Goal: Check status: Check status

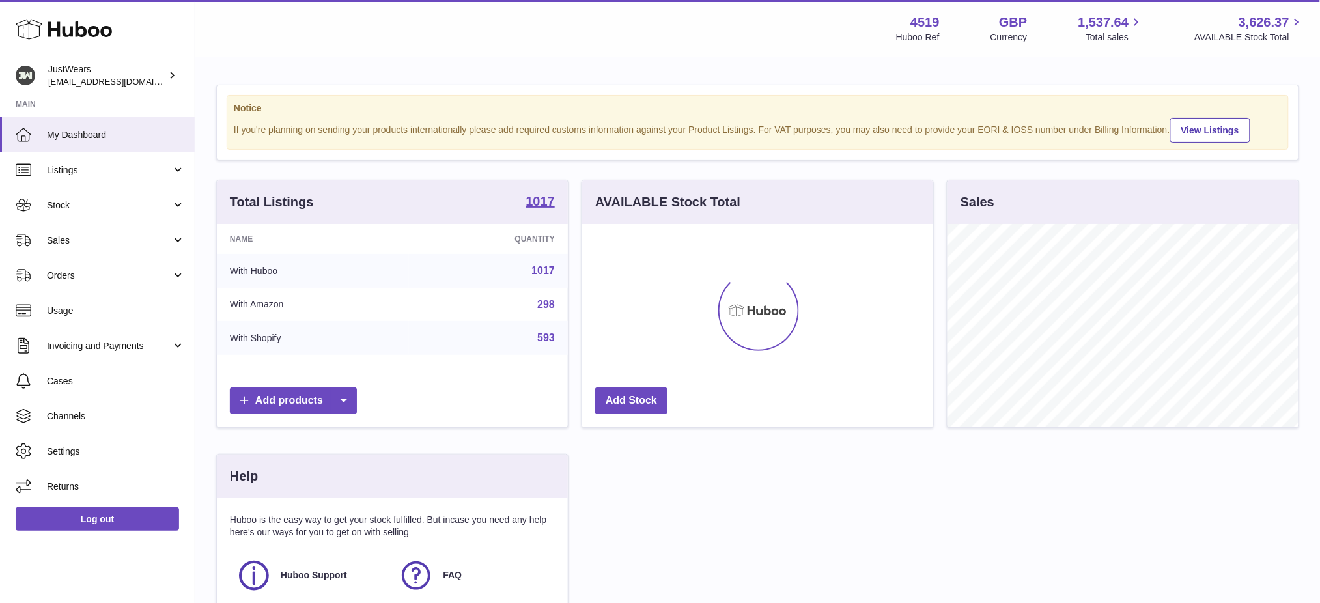
scroll to position [202, 351]
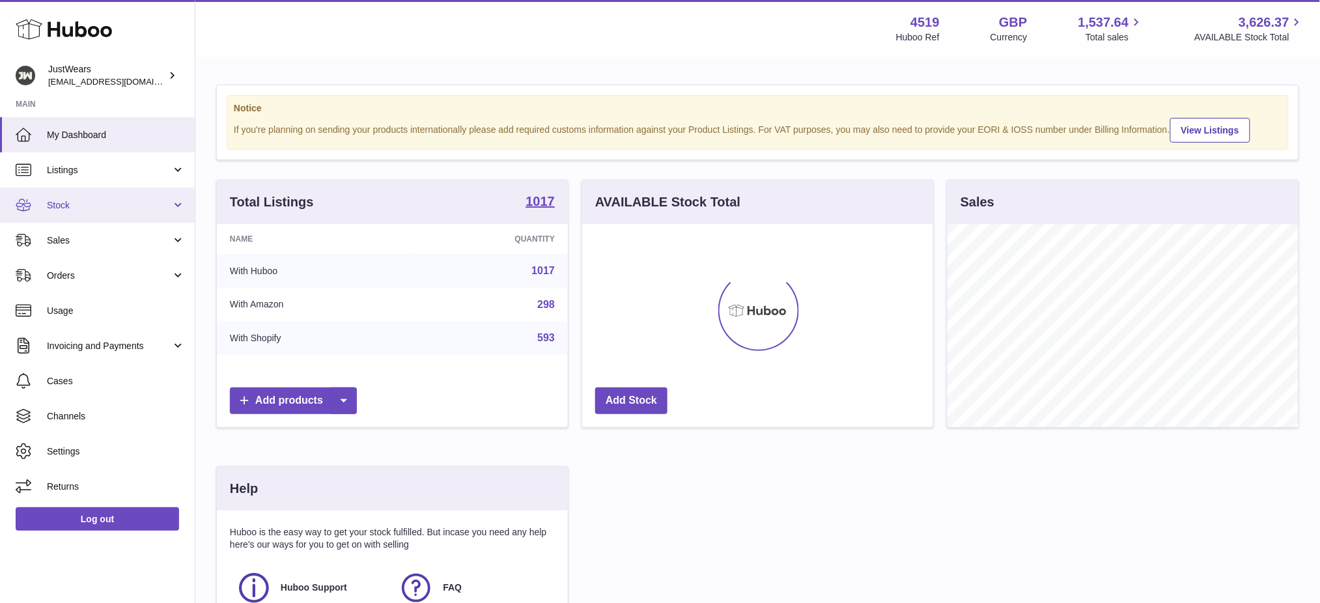
click at [68, 197] on link "Stock" at bounding box center [97, 204] width 195 height 35
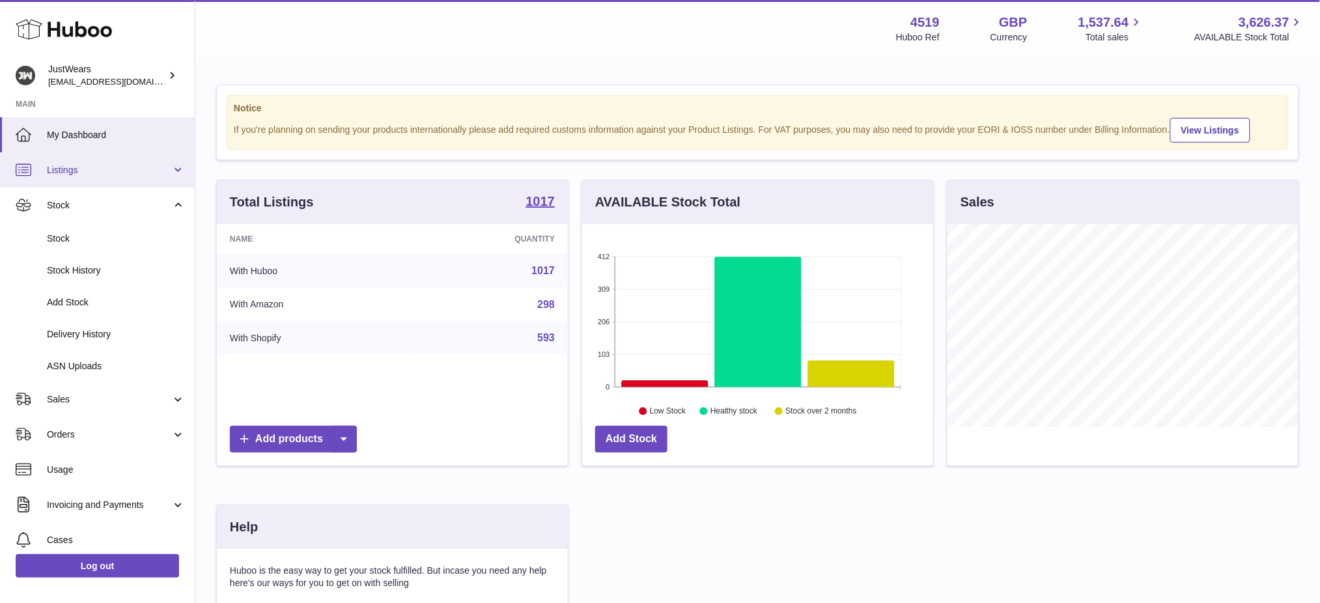
click at [84, 173] on span "Listings" at bounding box center [109, 170] width 124 height 12
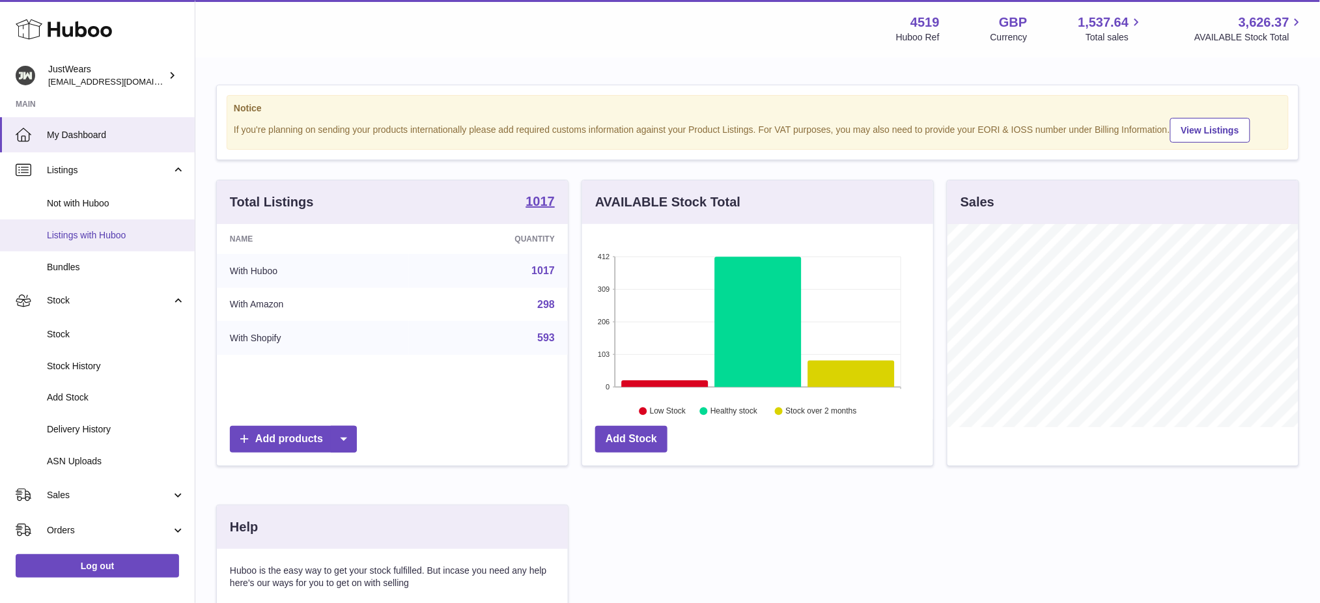
click at [87, 232] on span "Listings with Huboo" at bounding box center [116, 235] width 138 height 12
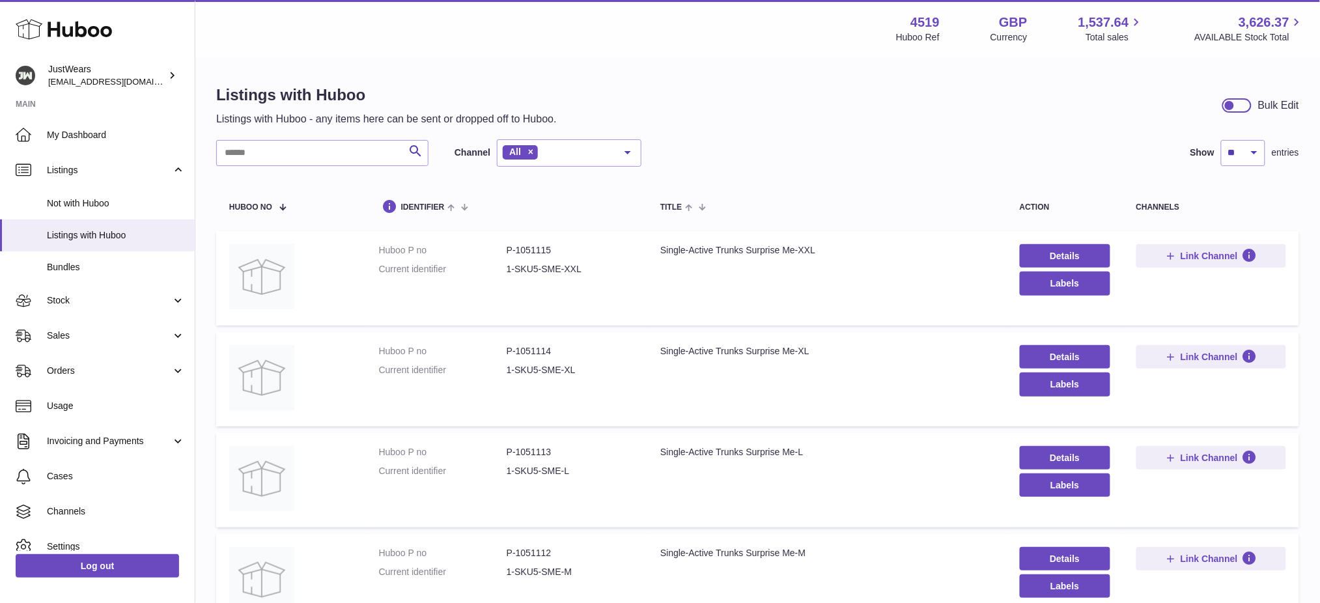
drag, startPoint x: 284, startPoint y: 133, endPoint x: 289, endPoint y: 145, distance: 12.2
click at [289, 145] on input "text" at bounding box center [322, 153] width 212 height 26
click at [46, 339] on link "Sales" at bounding box center [97, 335] width 195 height 35
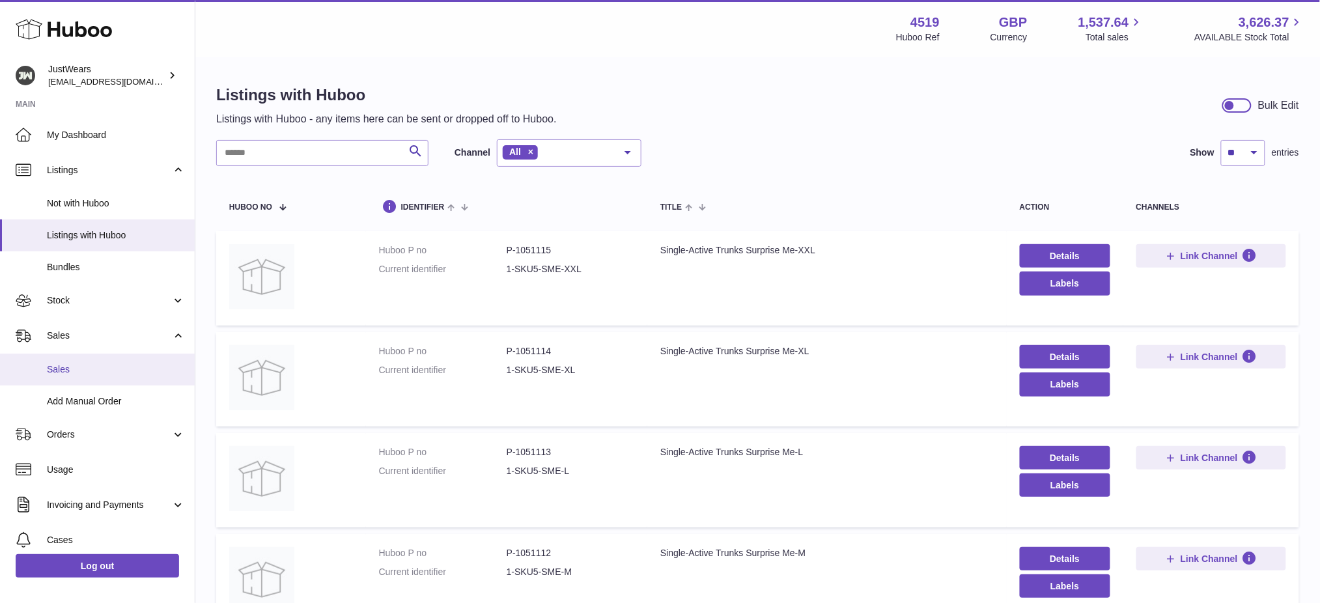
click at [89, 361] on link "Sales" at bounding box center [97, 369] width 195 height 32
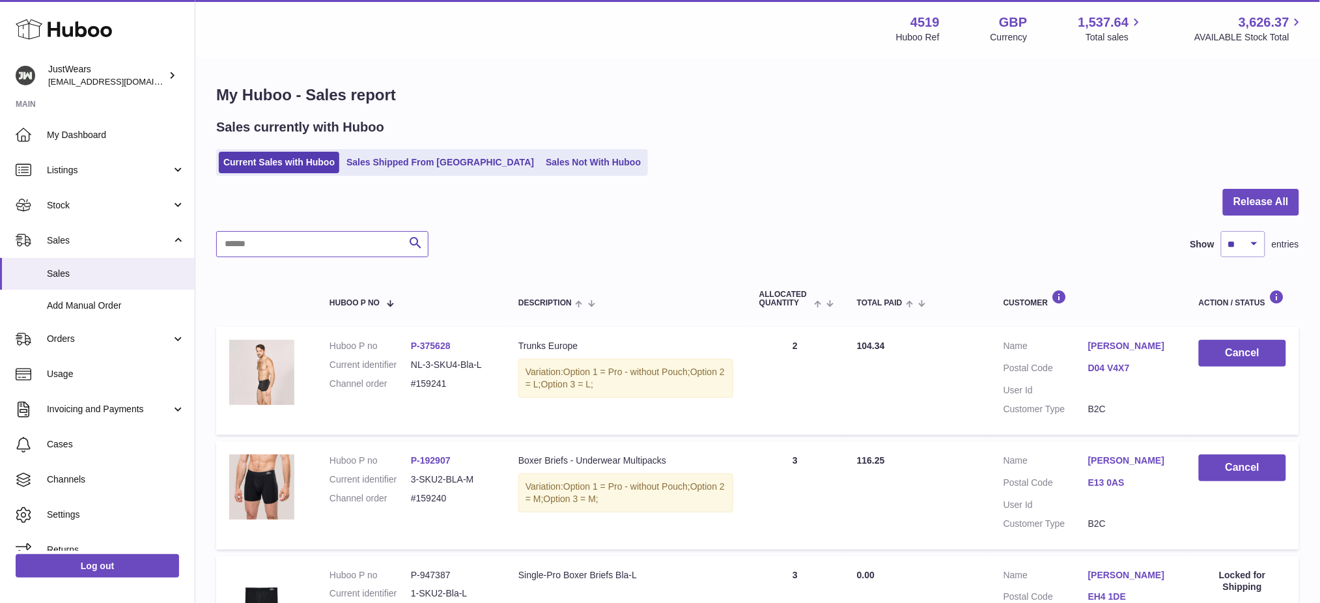
click at [296, 254] on input "text" at bounding box center [322, 244] width 212 height 26
paste input "**********"
type input "**********"
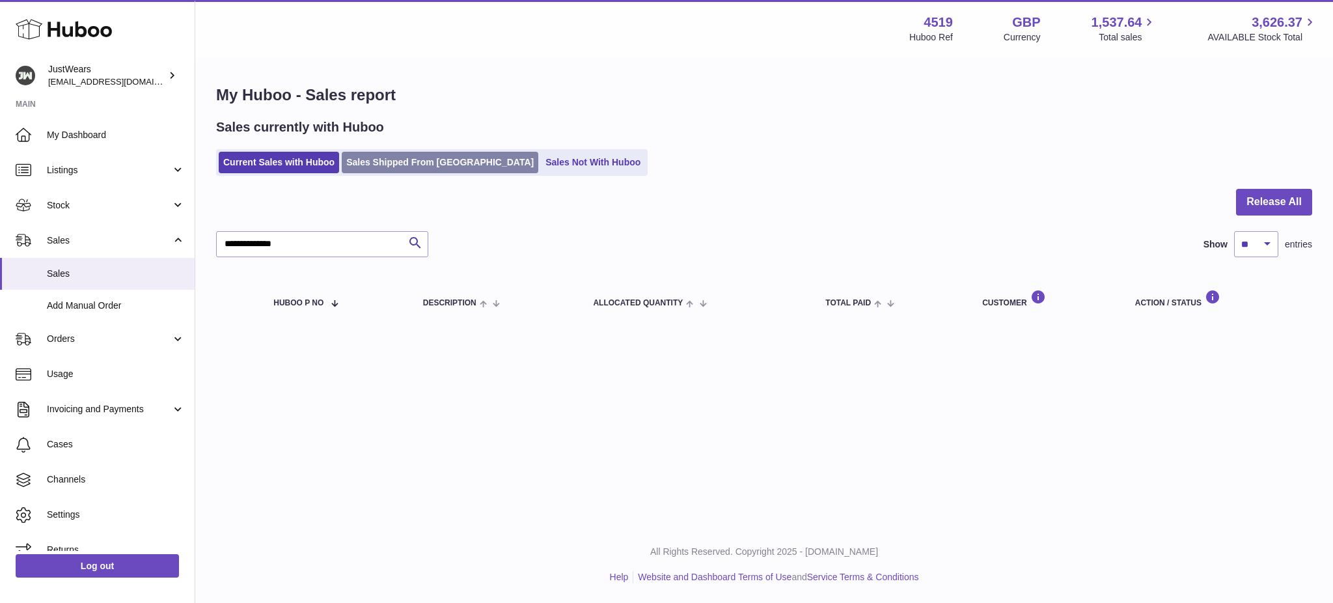
click at [409, 164] on link "Sales Shipped From [GEOGRAPHIC_DATA]" at bounding box center [440, 162] width 197 height 21
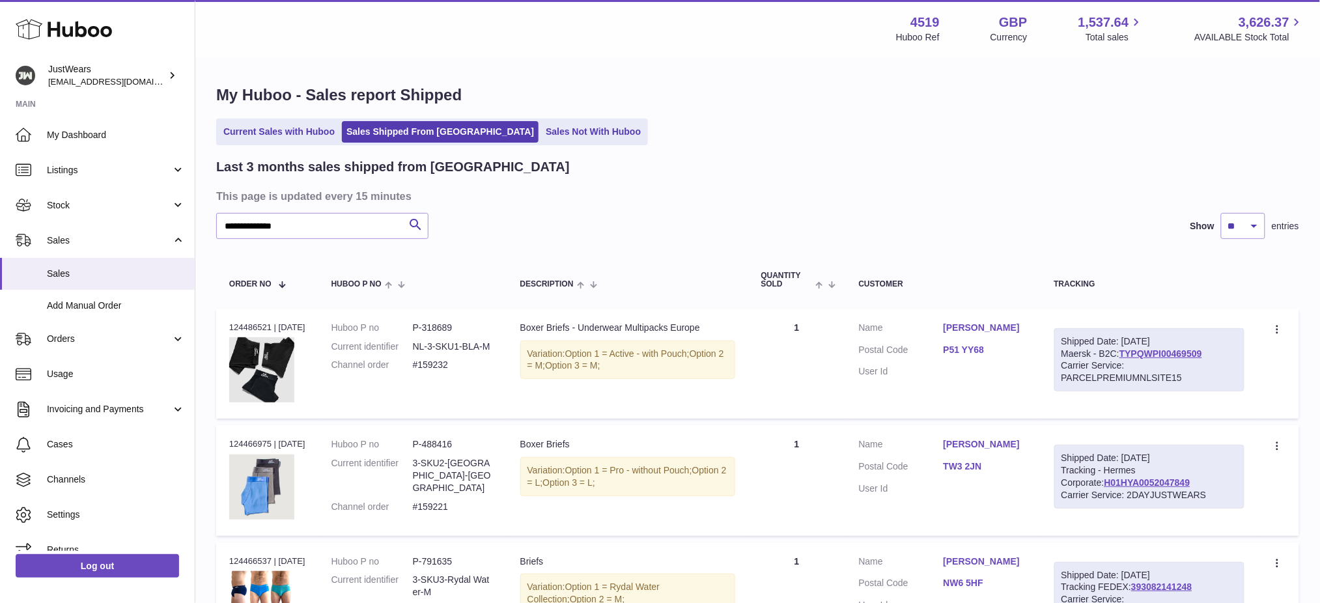
type input "**********"
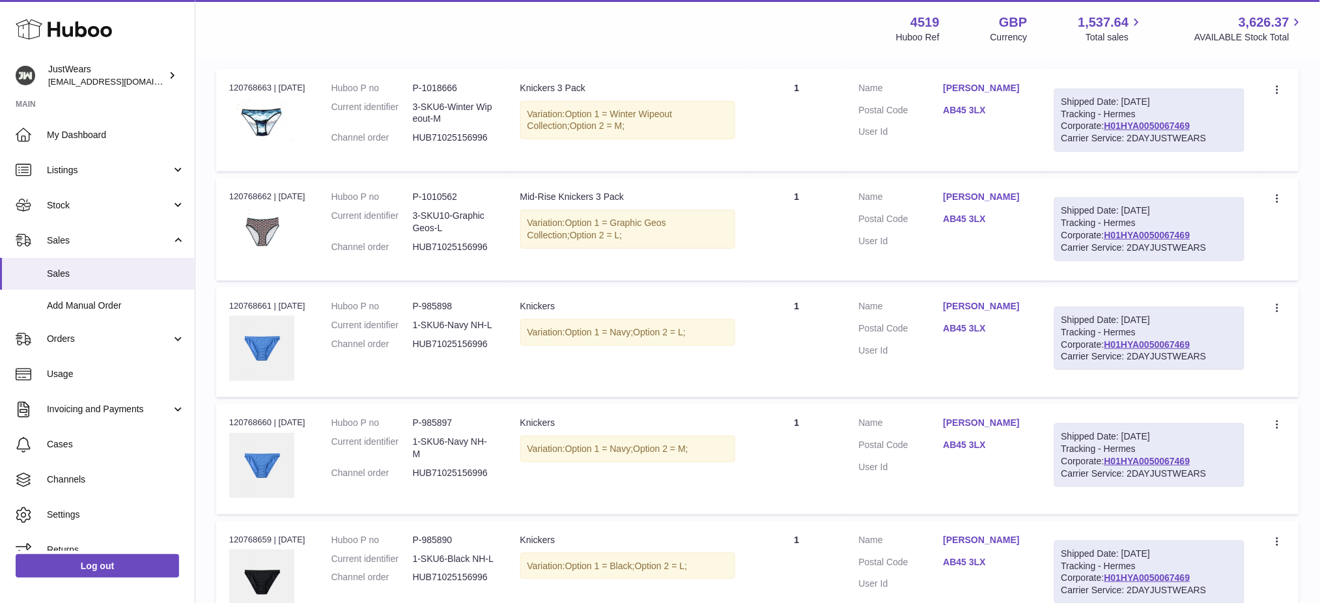
scroll to position [87, 0]
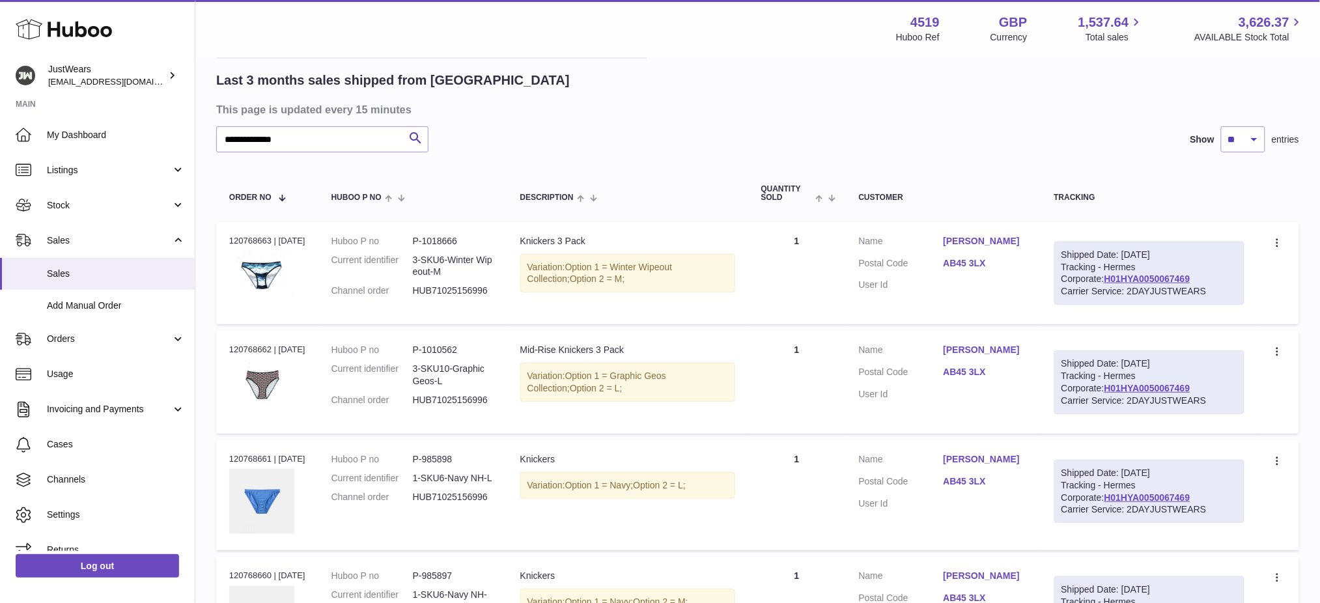
drag, startPoint x: 273, startPoint y: 238, endPoint x: 219, endPoint y: 238, distance: 53.4
click at [219, 238] on td "Order no 120768663 | 10th Jul" at bounding box center [267, 273] width 102 height 103
copy div "120768663"
click at [107, 306] on span "Add Manual Order" at bounding box center [116, 305] width 138 height 12
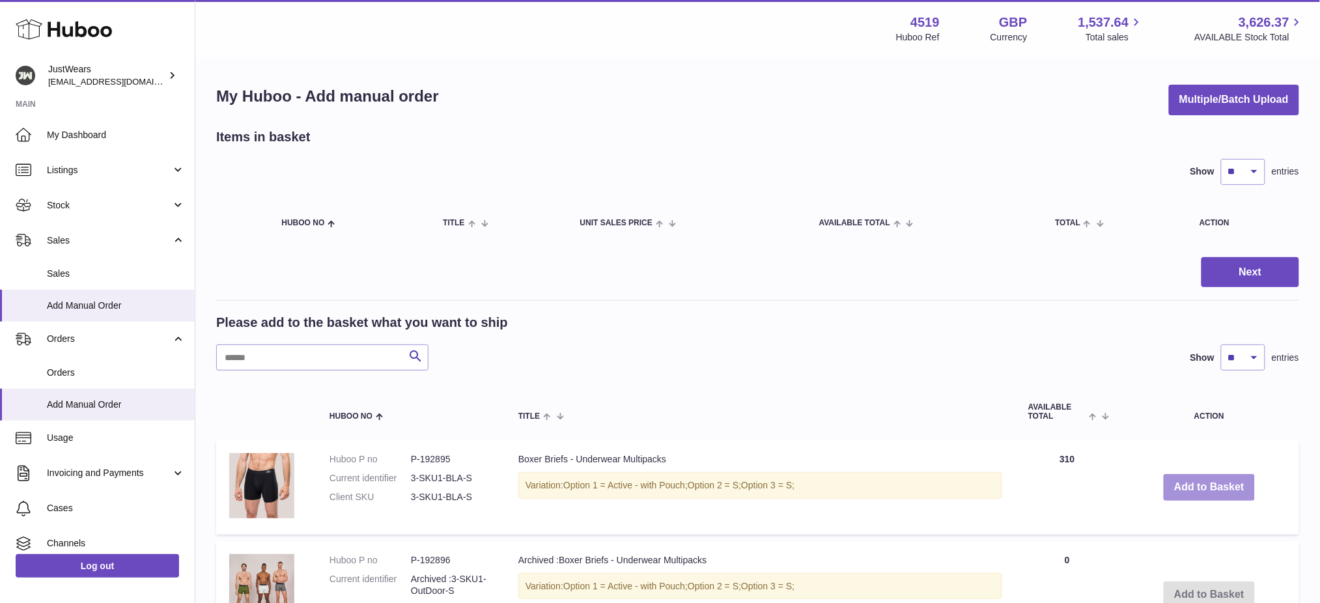
click at [1195, 494] on button "Add to Basket" at bounding box center [1208, 487] width 91 height 27
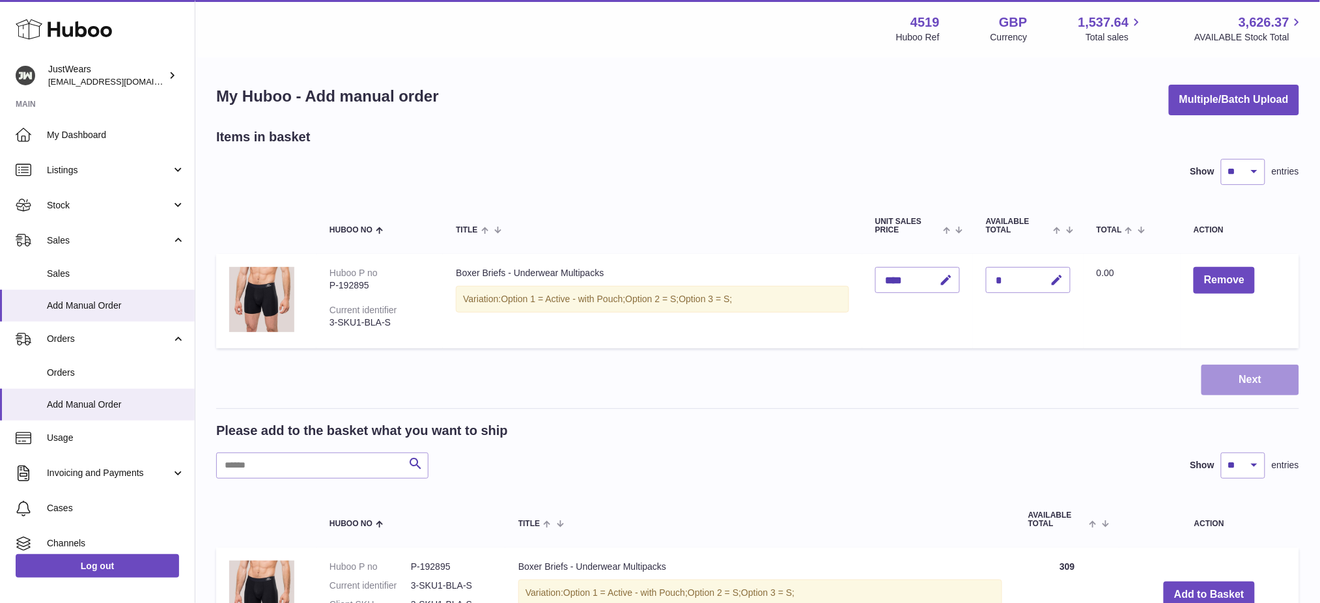
click at [1241, 365] on button "Next" at bounding box center [1250, 380] width 98 height 31
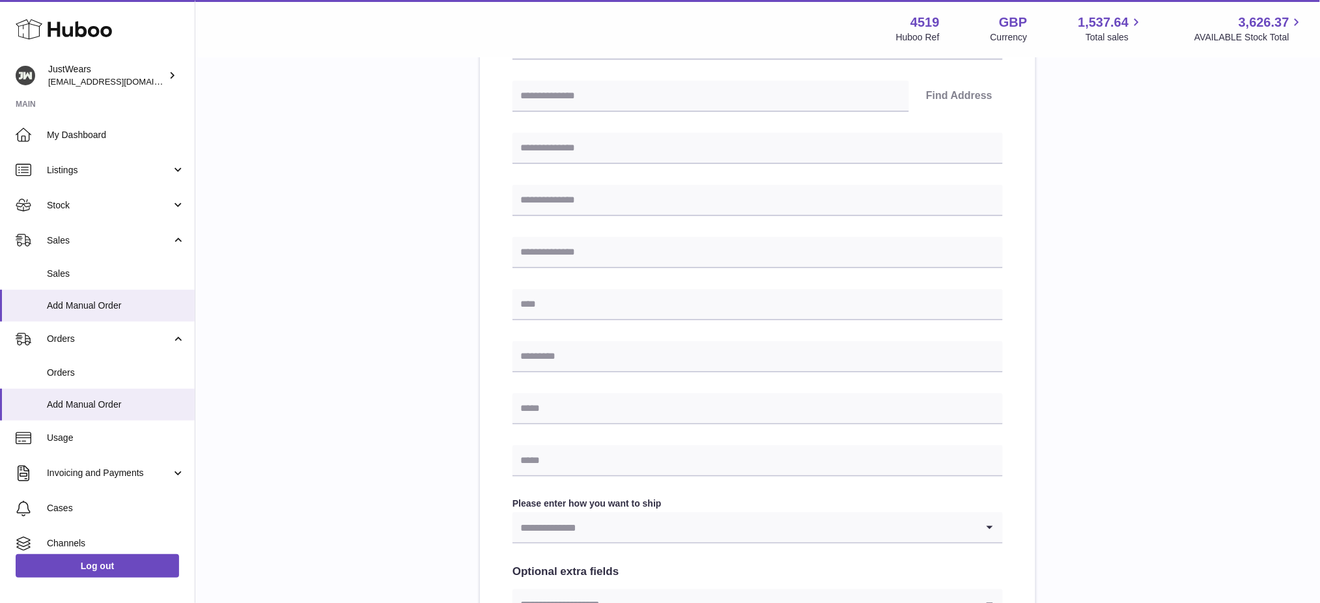
scroll to position [534, 0]
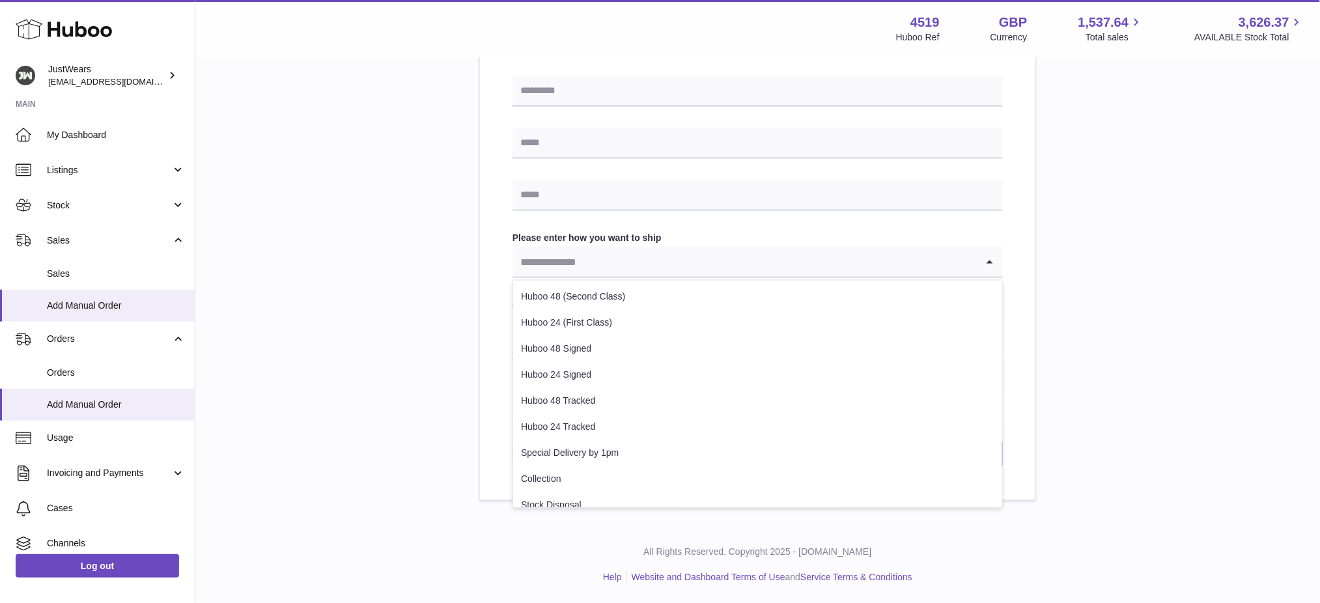
click at [624, 259] on input "Search for option" at bounding box center [744, 262] width 464 height 30
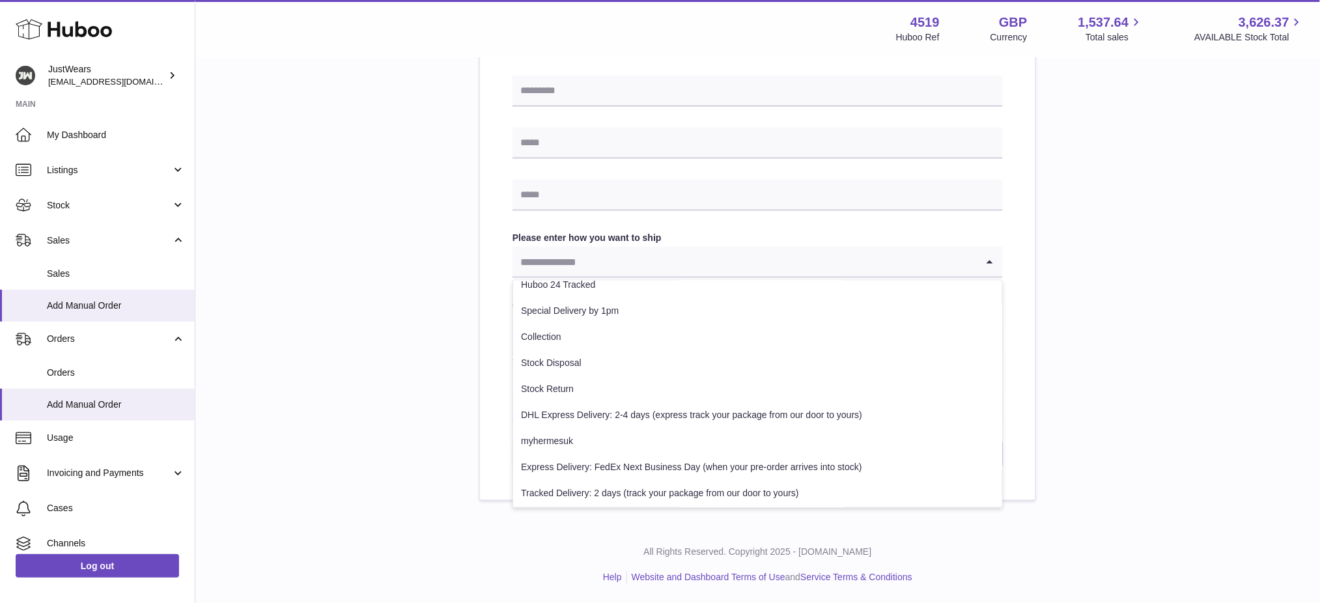
scroll to position [196, 0]
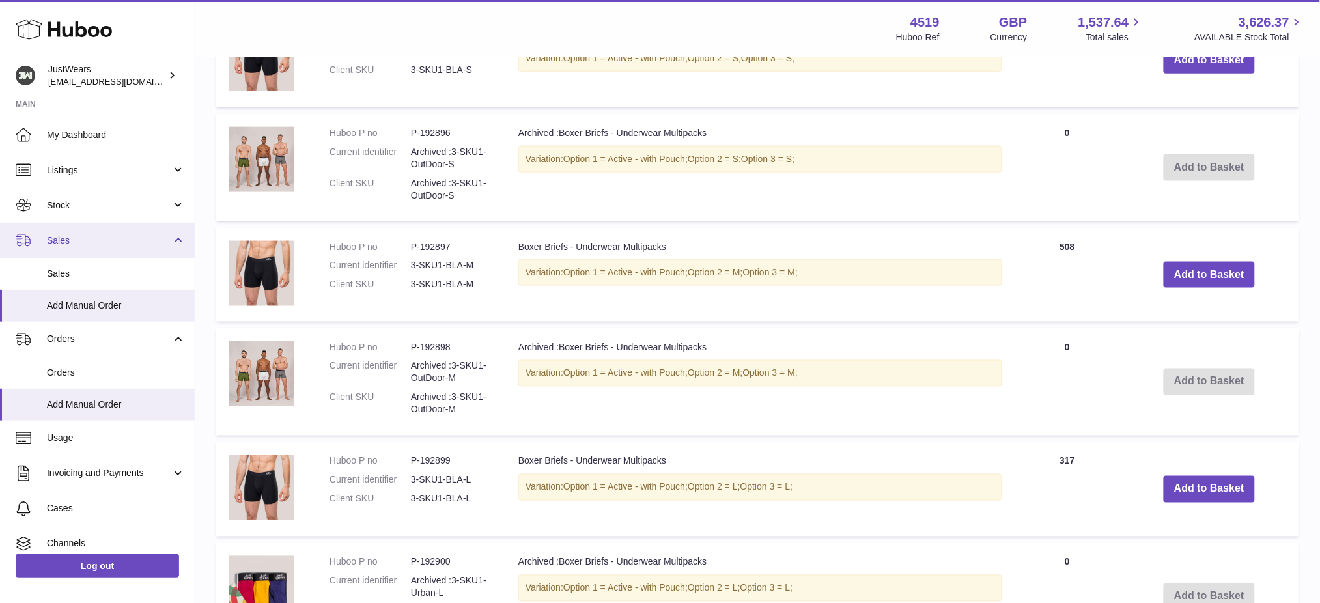
click at [85, 241] on span "Sales" at bounding box center [109, 240] width 124 height 12
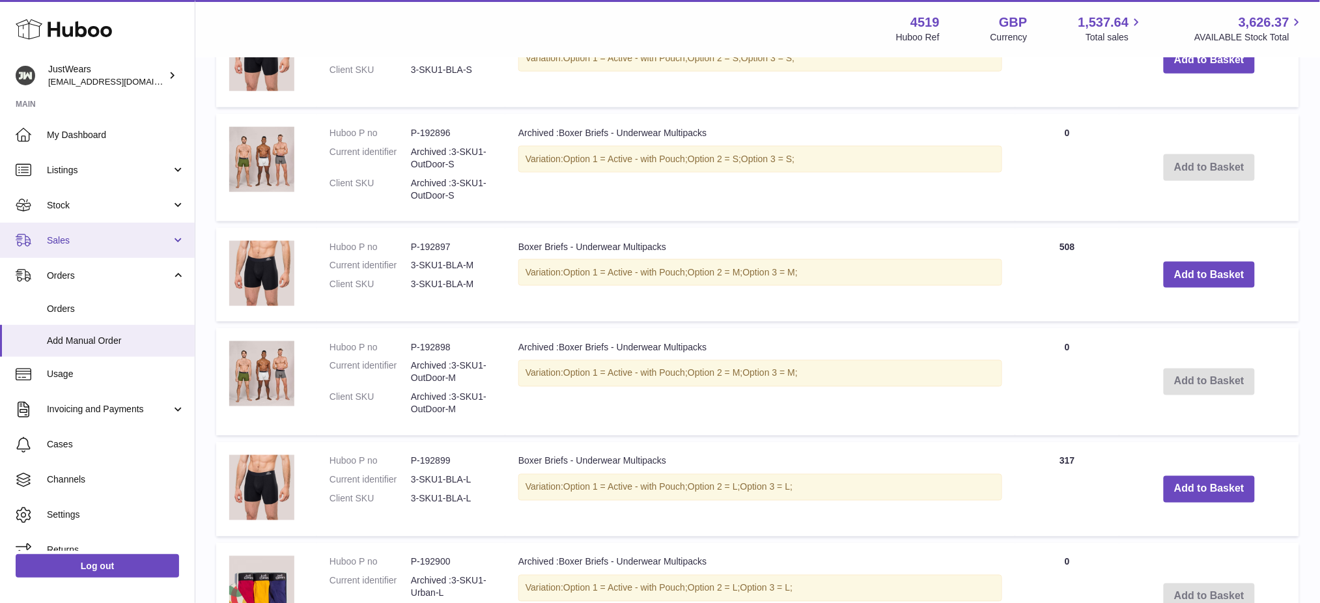
click at [76, 239] on span "Sales" at bounding box center [109, 240] width 124 height 12
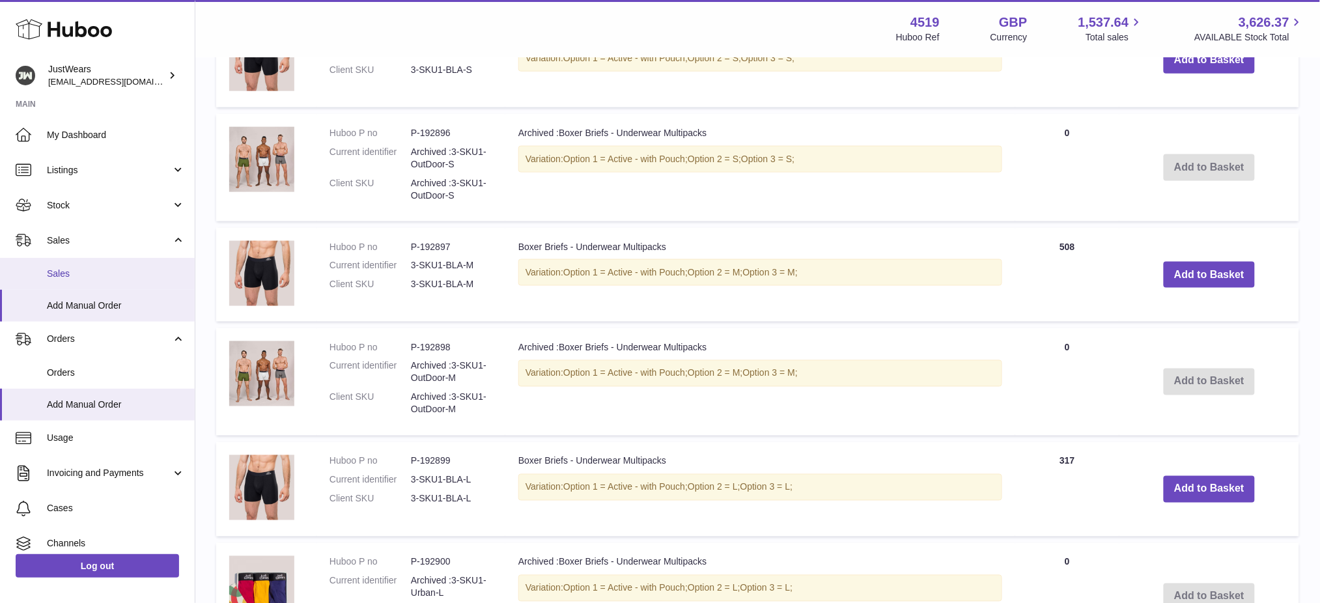
click at [86, 278] on span "Sales" at bounding box center [116, 274] width 138 height 12
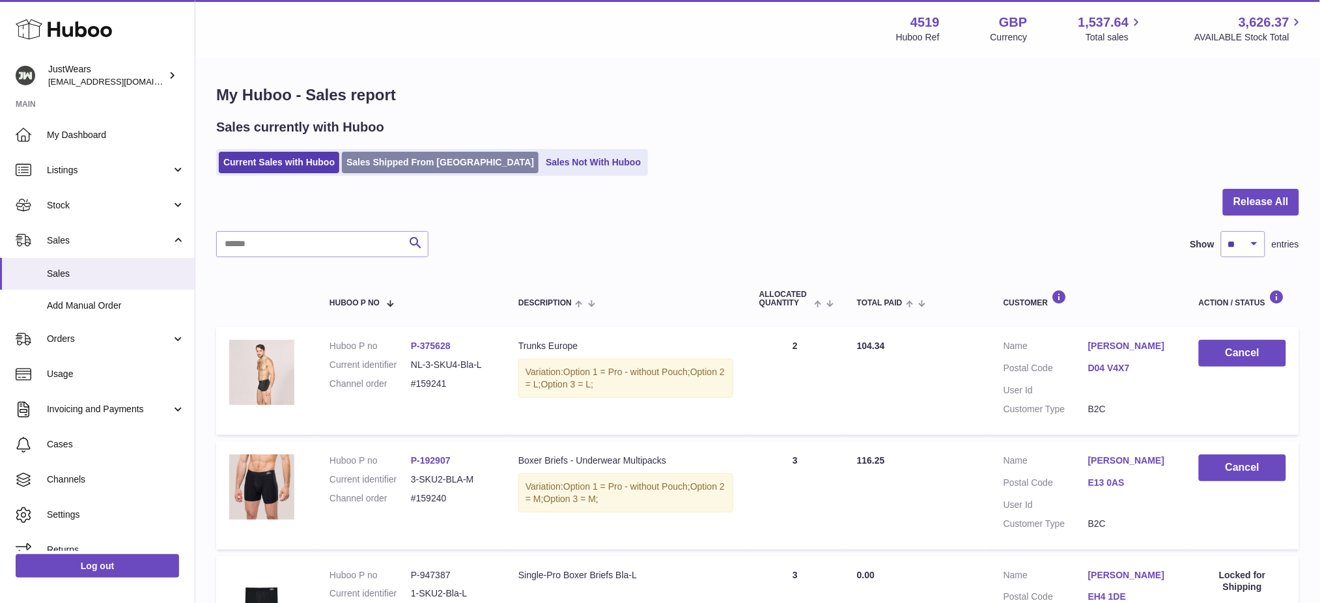
click at [385, 155] on link "Sales Shipped From Huboo" at bounding box center [440, 162] width 197 height 21
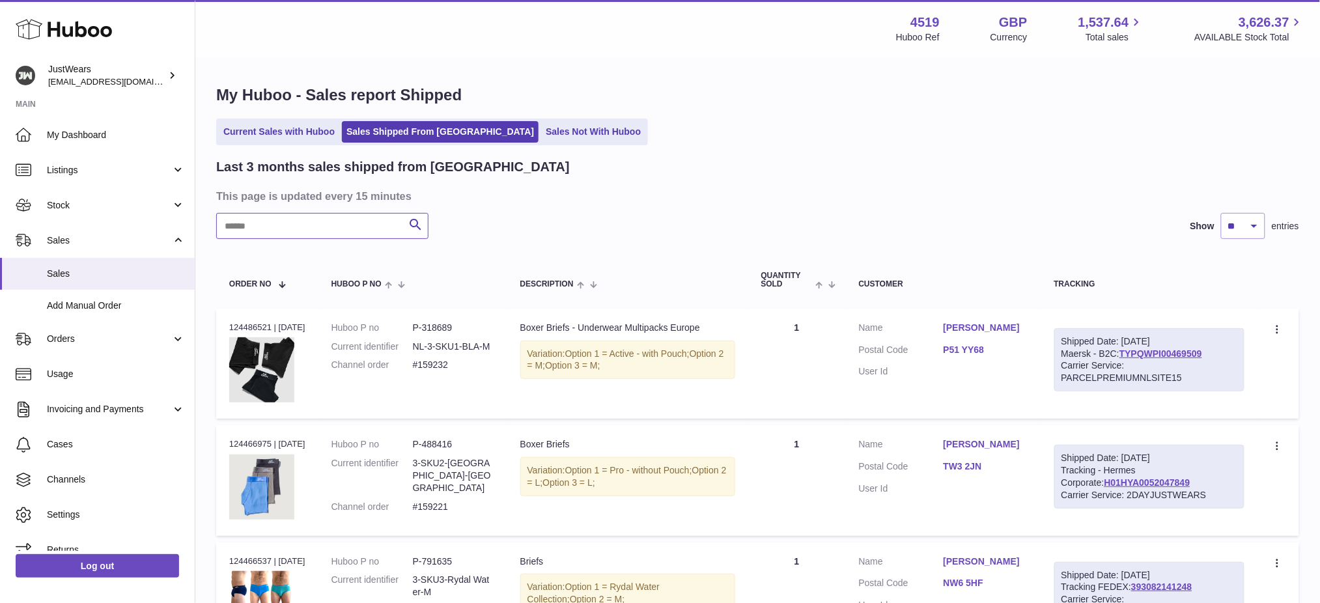
click at [288, 234] on input "text" at bounding box center [322, 226] width 212 height 26
paste input "**********"
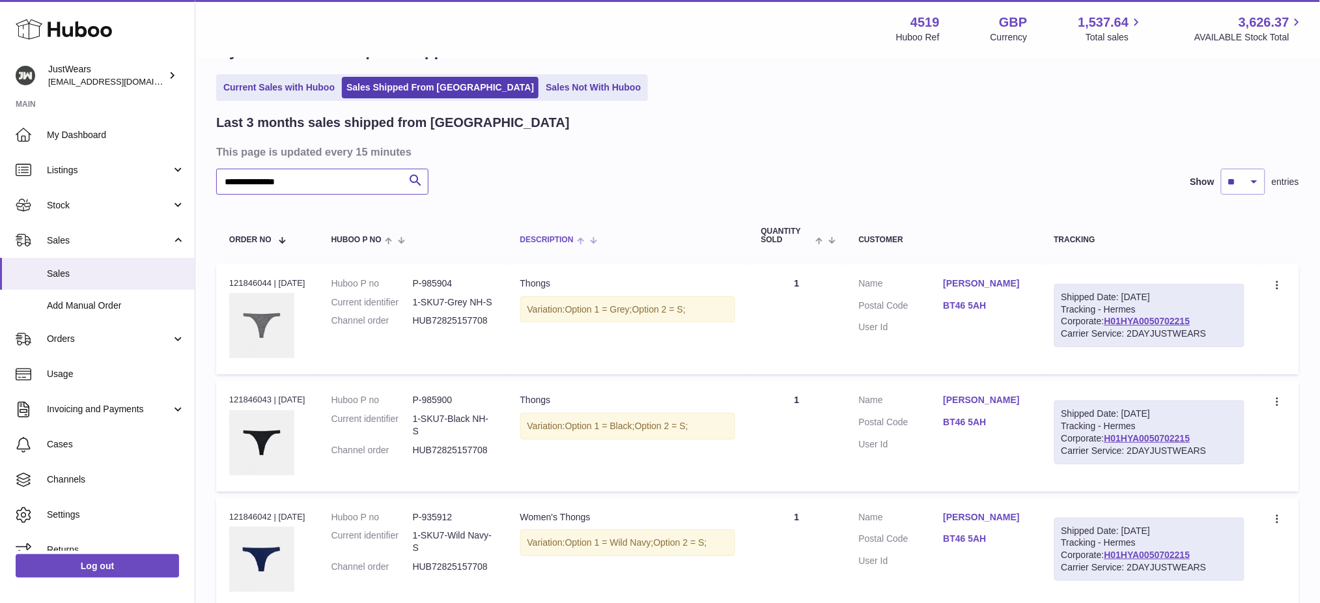
scroll to position [87, 0]
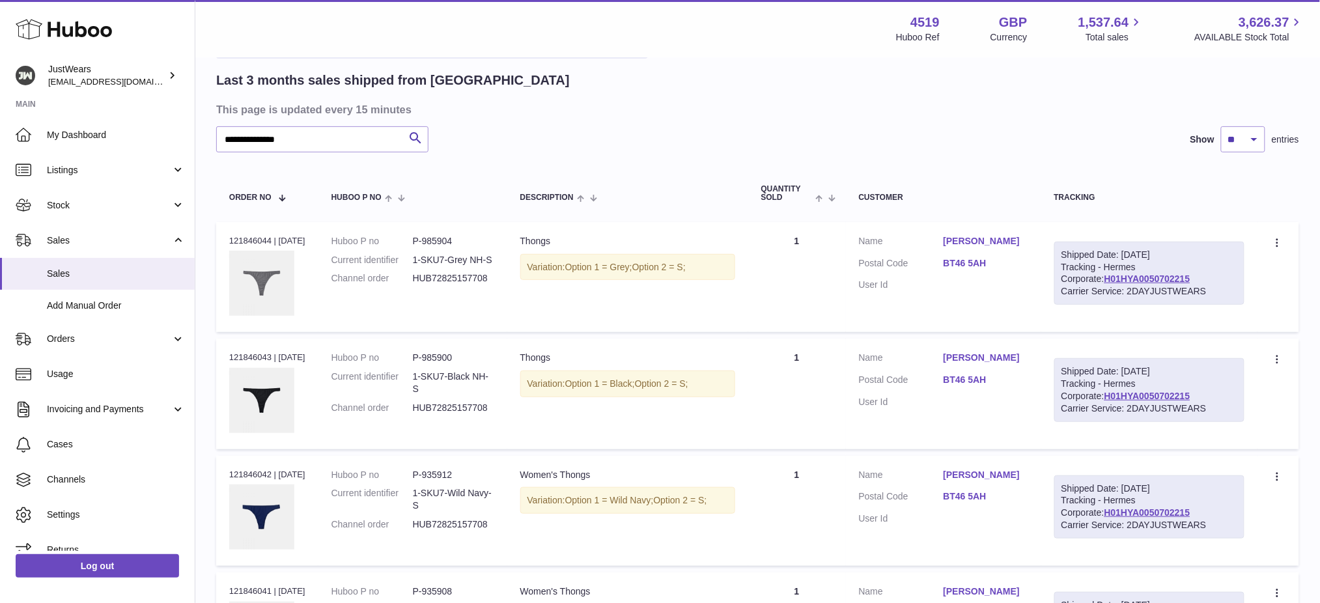
click at [238, 238] on div "Order no 121846044 | [DATE]" at bounding box center [267, 241] width 76 height 12
copy div "121846044"
drag, startPoint x: 301, startPoint y: 141, endPoint x: 0, endPoint y: 144, distance: 300.8
click at [0, 146] on div "Huboo JustWears [EMAIL_ADDRESS][DOMAIN_NAME] Main My Dashboard Listings Not wit…" at bounding box center [660, 410] width 1320 height 995
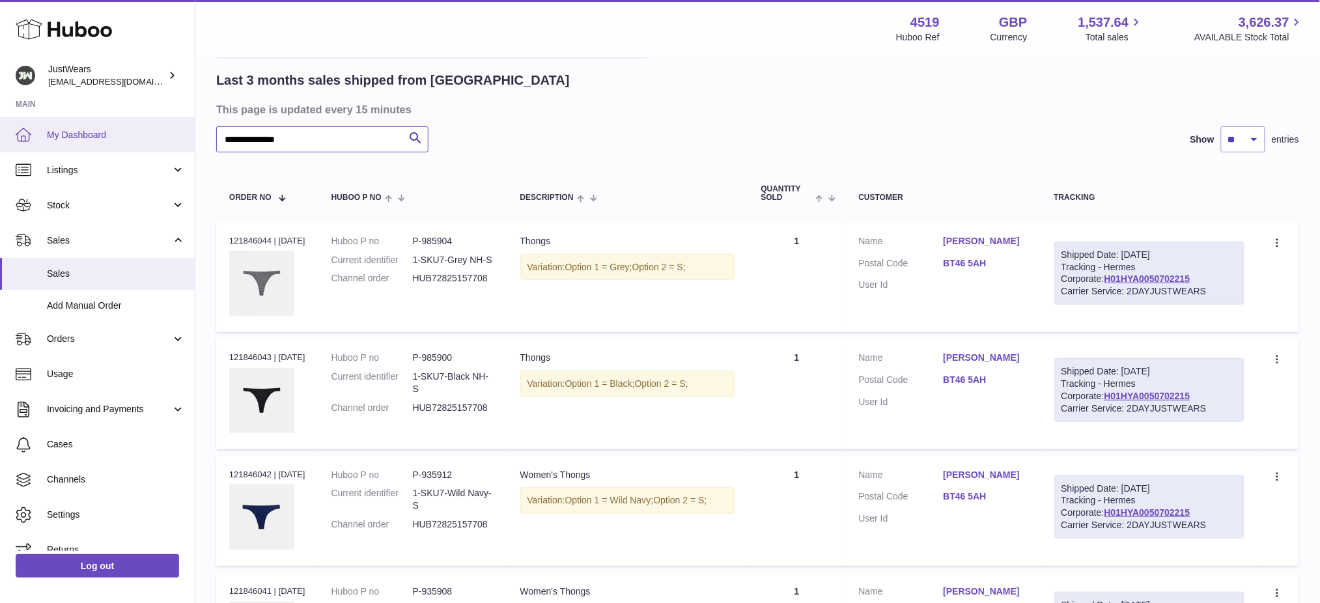
paste input "text"
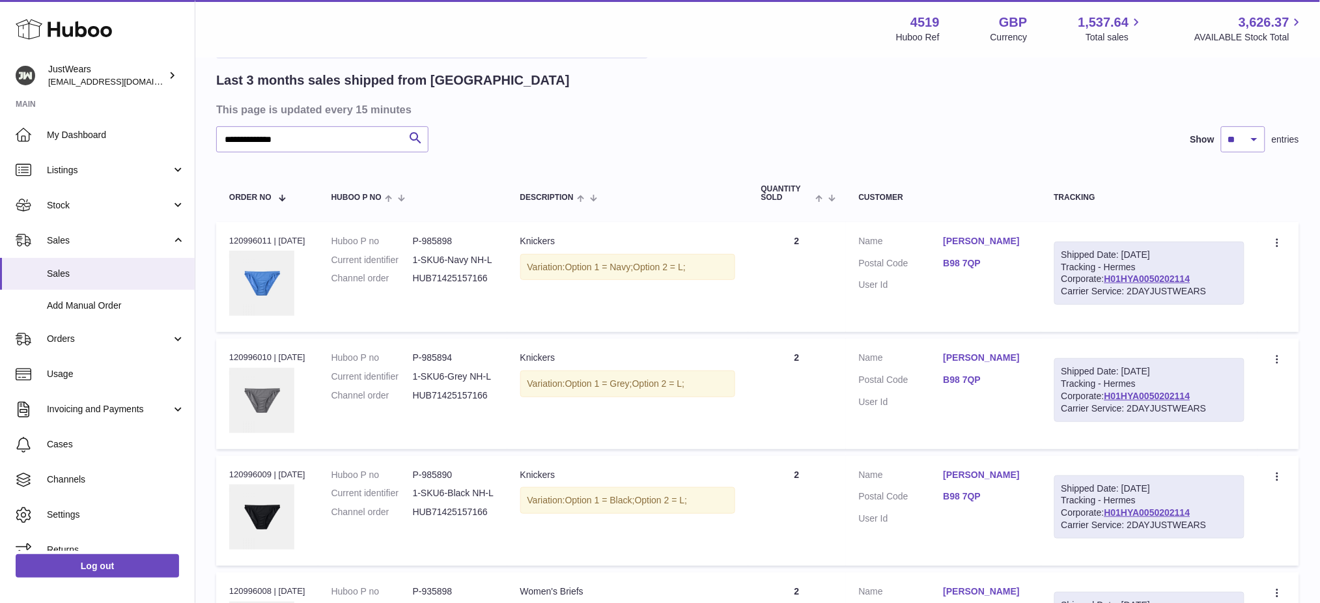
click at [250, 227] on td "Order no 120996011 | [DATE]" at bounding box center [267, 277] width 102 height 110
click at [250, 236] on div "Order no 120996011 | [DATE]" at bounding box center [267, 241] width 76 height 12
copy div "120996011"
drag, startPoint x: 318, startPoint y: 136, endPoint x: 0, endPoint y: 147, distance: 318.5
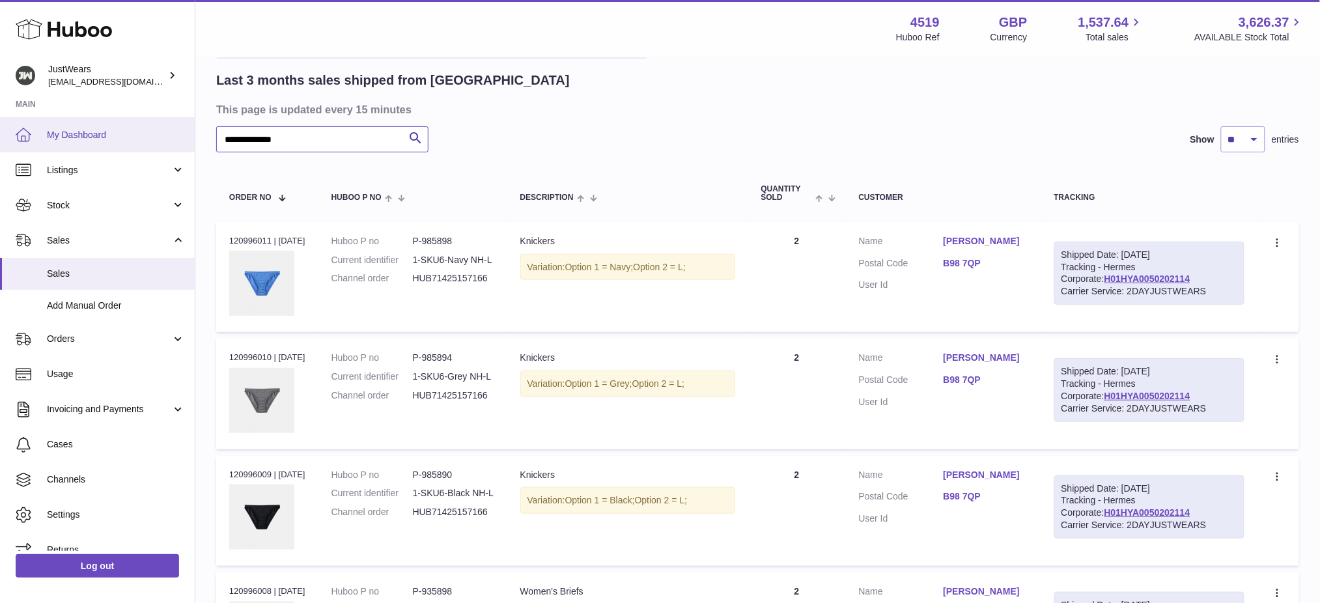
click at [0, 150] on div "Huboo JustWears [EMAIL_ADDRESS][DOMAIN_NAME] Main My Dashboard Listings Not wit…" at bounding box center [660, 410] width 1320 height 995
paste input "***"
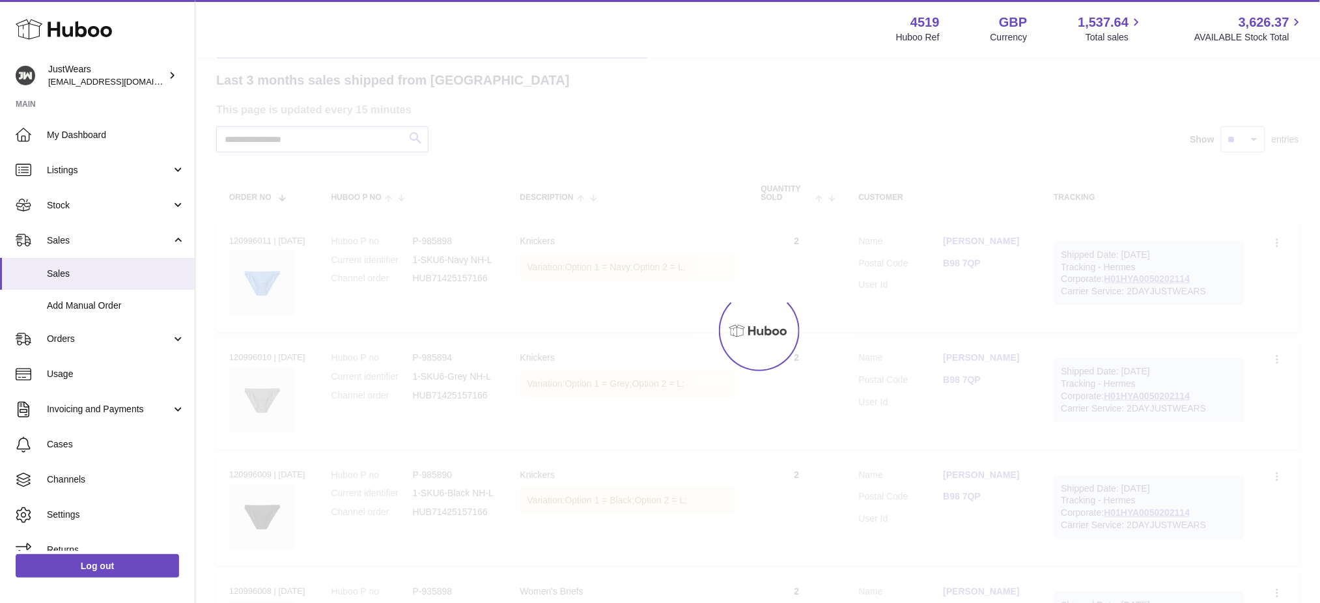
scroll to position [40, 0]
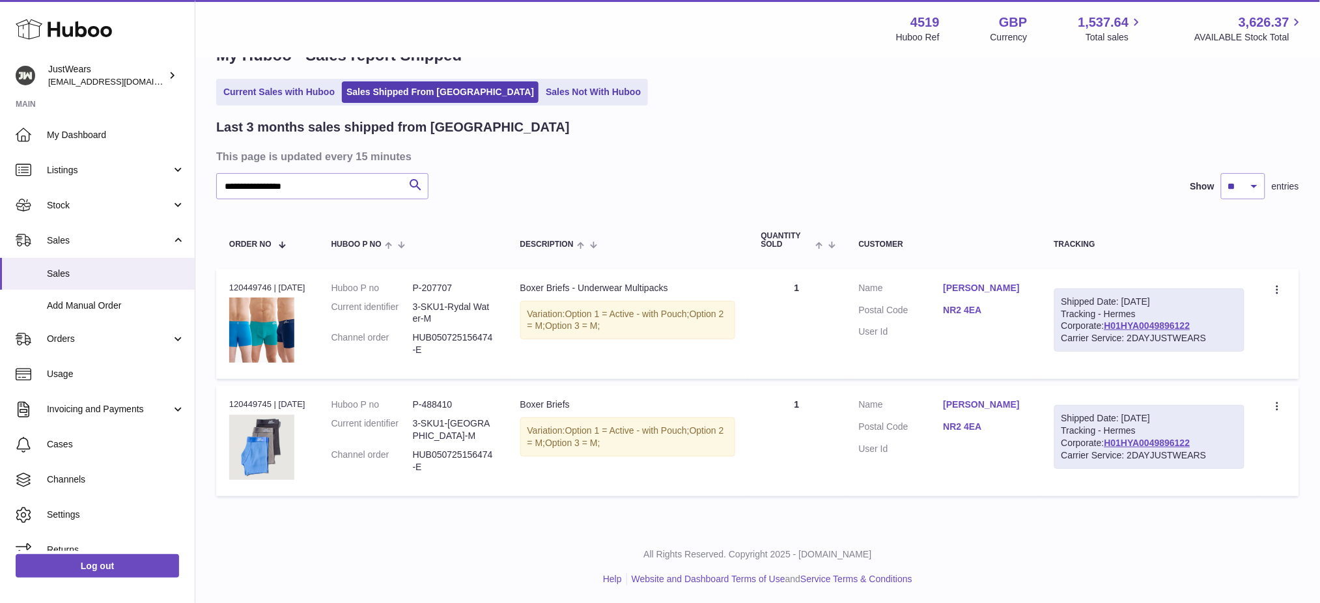
click at [248, 284] on div "Order no 120449746 | [DATE]" at bounding box center [267, 288] width 76 height 12
click at [246, 284] on div "Order no 120449746 | [DATE]" at bounding box center [267, 288] width 76 height 12
copy div "120449746"
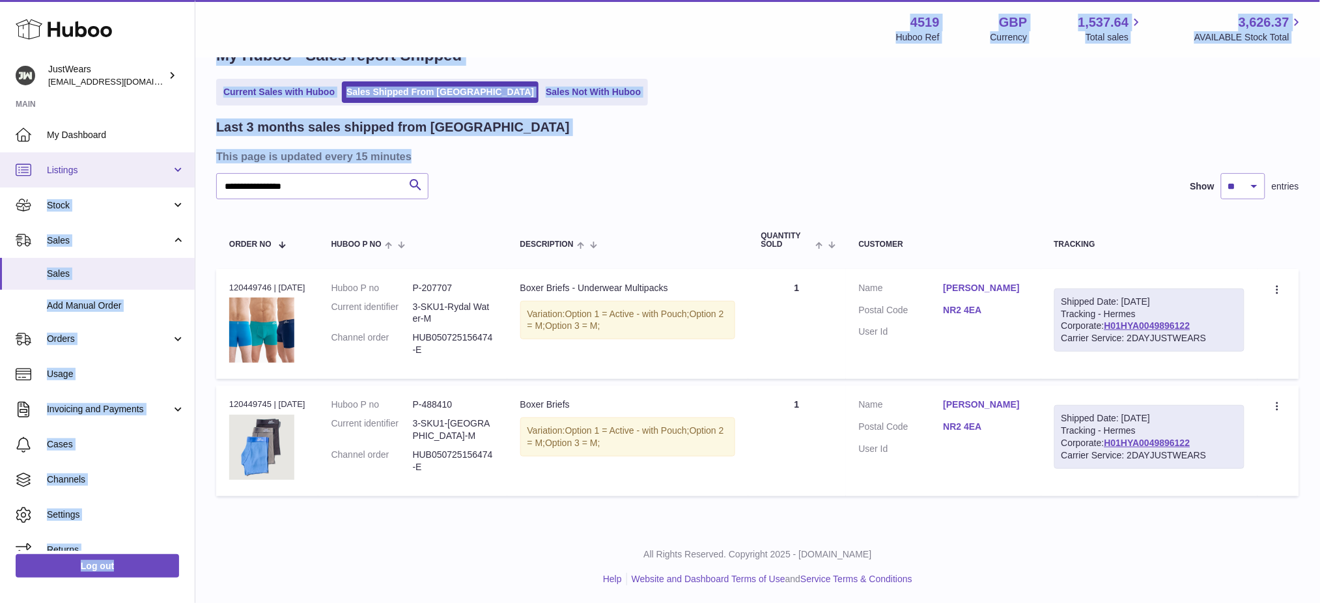
drag, startPoint x: 347, startPoint y: 171, endPoint x: 0, endPoint y: 182, distance: 347.2
click at [0, 182] on div "Huboo JustWears [EMAIL_ADDRESS][DOMAIN_NAME] Main My Dashboard Listings Not wit…" at bounding box center [660, 282] width 1320 height 644
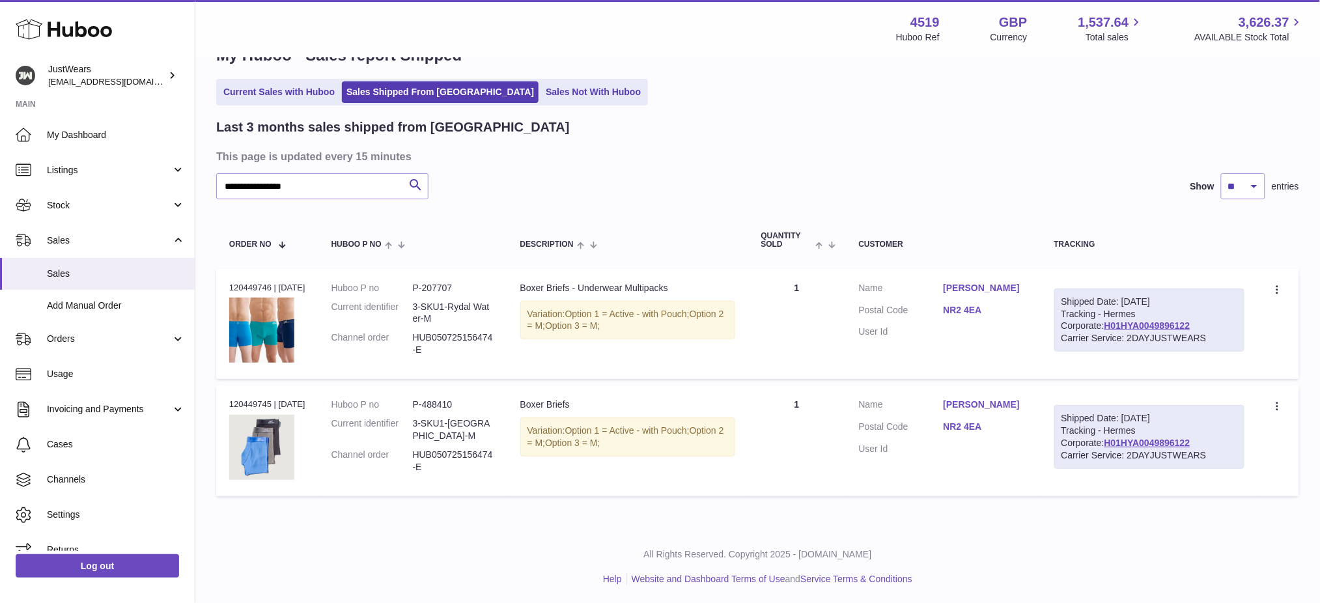
drag, startPoint x: 581, startPoint y: 187, endPoint x: 445, endPoint y: 204, distance: 137.1
click at [578, 187] on div "**********" at bounding box center [757, 186] width 1083 height 26
drag, startPoint x: 356, startPoint y: 190, endPoint x: 0, endPoint y: 181, distance: 356.2
click at [0, 181] on div "Huboo JustWears [EMAIL_ADDRESS][DOMAIN_NAME] Main My Dashboard Listings Not wit…" at bounding box center [660, 282] width 1320 height 644
paste input "text"
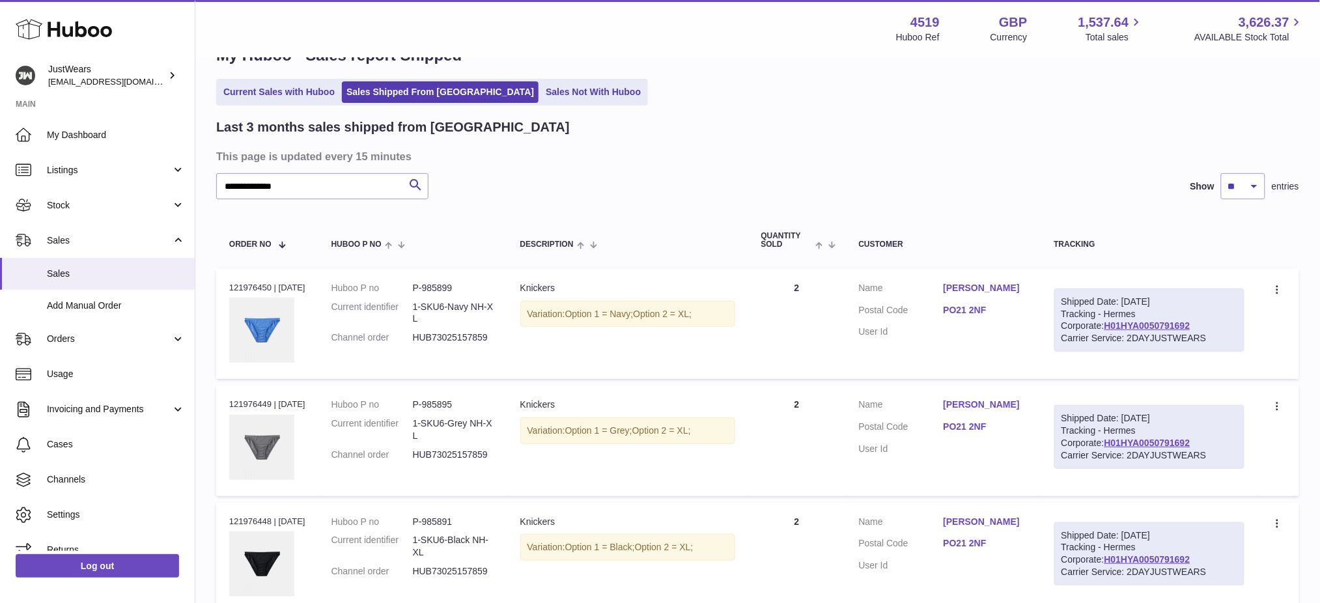
click at [251, 282] on div "Order no 121976450 | [DATE]" at bounding box center [267, 288] width 76 height 12
click at [250, 283] on div "Order no 121976450 | [DATE]" at bounding box center [267, 288] width 76 height 12
copy div "121976450"
drag, startPoint x: 303, startPoint y: 194, endPoint x: 85, endPoint y: 174, distance: 218.3
click at [86, 178] on div "Huboo JustWears [EMAIL_ADDRESS][DOMAIN_NAME] Main My Dashboard Listings Not wit…" at bounding box center [660, 516] width 1320 height 1112
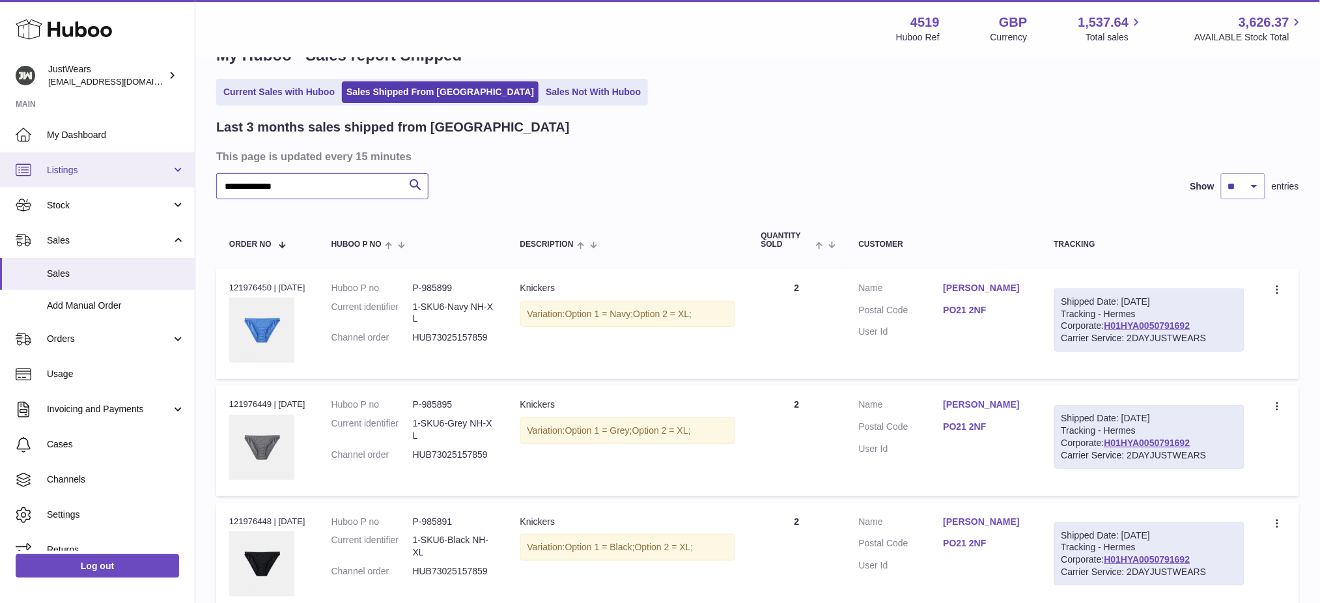
paste input "text"
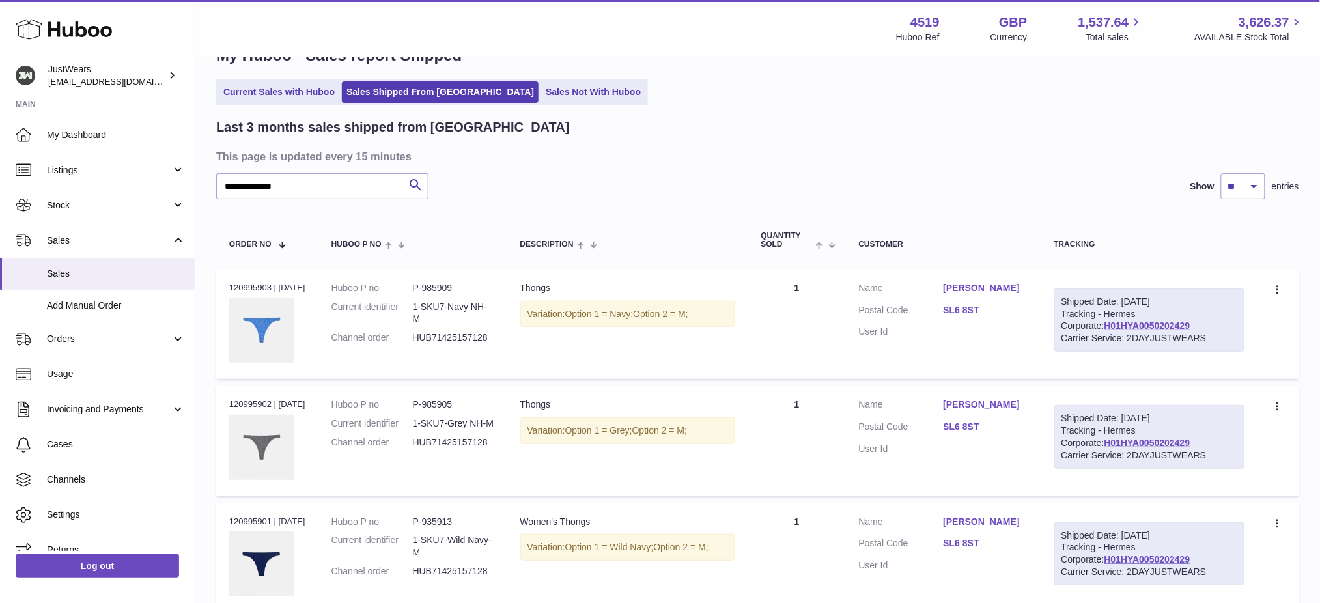
click at [245, 282] on div "Order no 120995903 | [DATE]" at bounding box center [267, 288] width 76 height 12
copy div "120995903"
drag, startPoint x: 317, startPoint y: 182, endPoint x: 0, endPoint y: 228, distance: 320.4
click at [0, 228] on div "Huboo JustWears [EMAIL_ADDRESS][DOMAIN_NAME] Main My Dashboard Listings Not wit…" at bounding box center [660, 457] width 1320 height 995
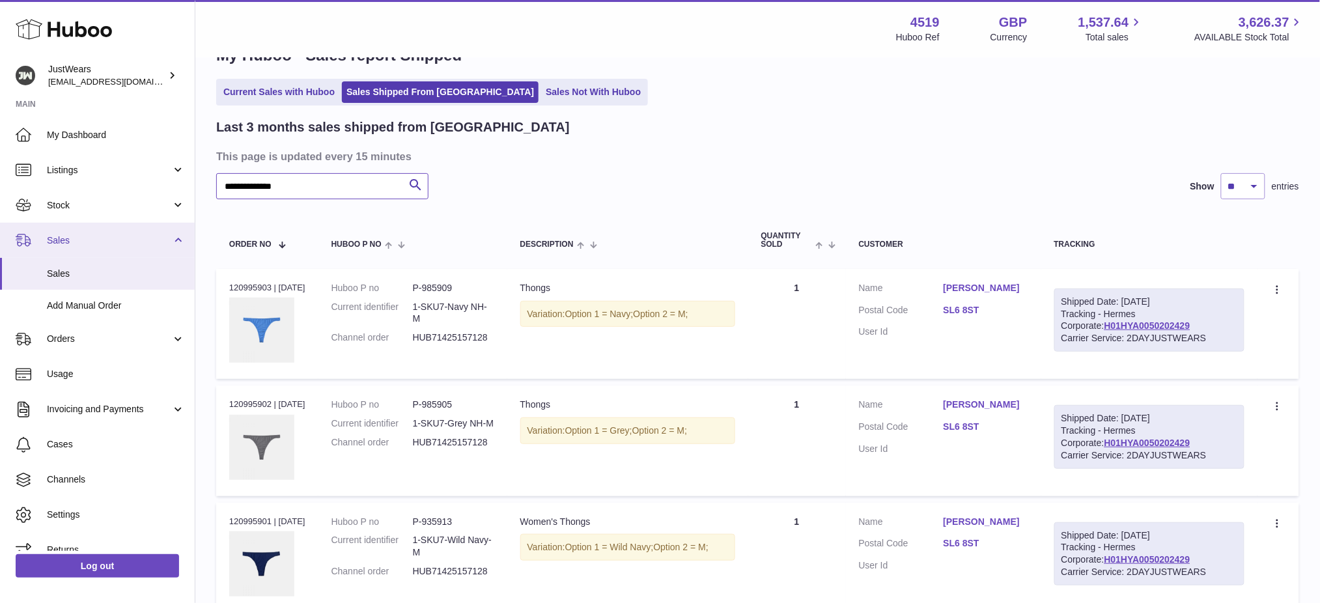
paste input "text"
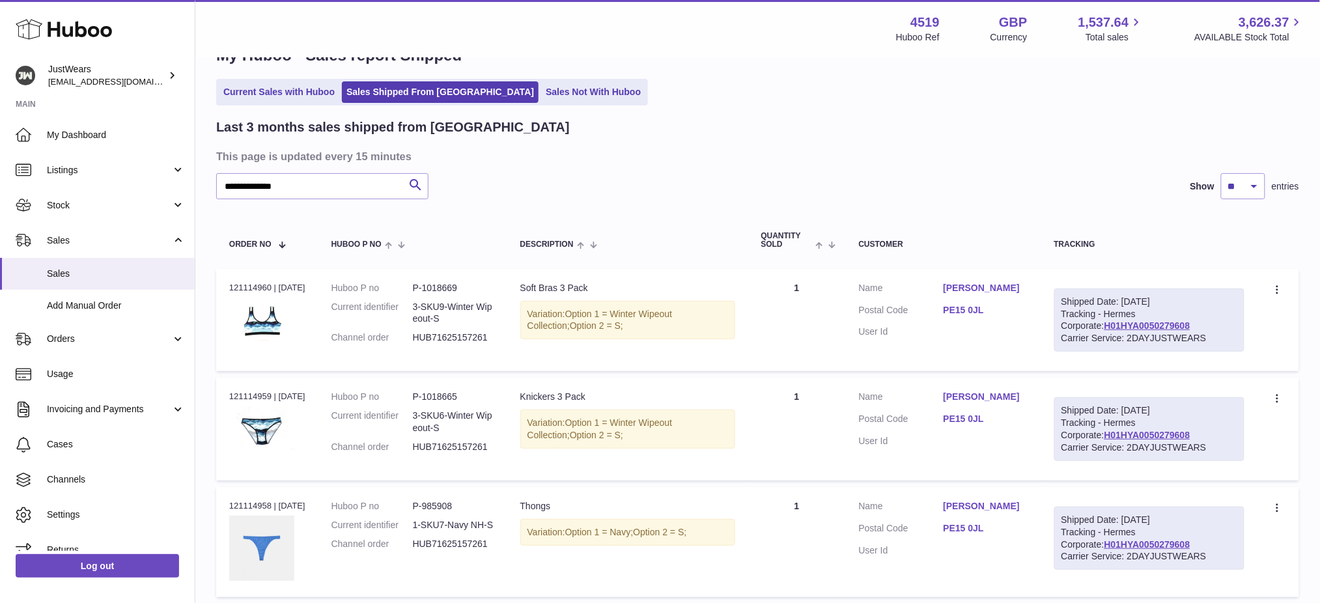
click at [247, 286] on div "Order no 121114960 | [DATE]" at bounding box center [267, 288] width 76 height 12
click at [238, 286] on div "Order no 121114960 | [DATE]" at bounding box center [267, 288] width 76 height 12
click at [252, 286] on div "Order no 121114960 | [DATE]" at bounding box center [267, 288] width 76 height 12
drag, startPoint x: 266, startPoint y: 286, endPoint x: 228, endPoint y: 288, distance: 38.5
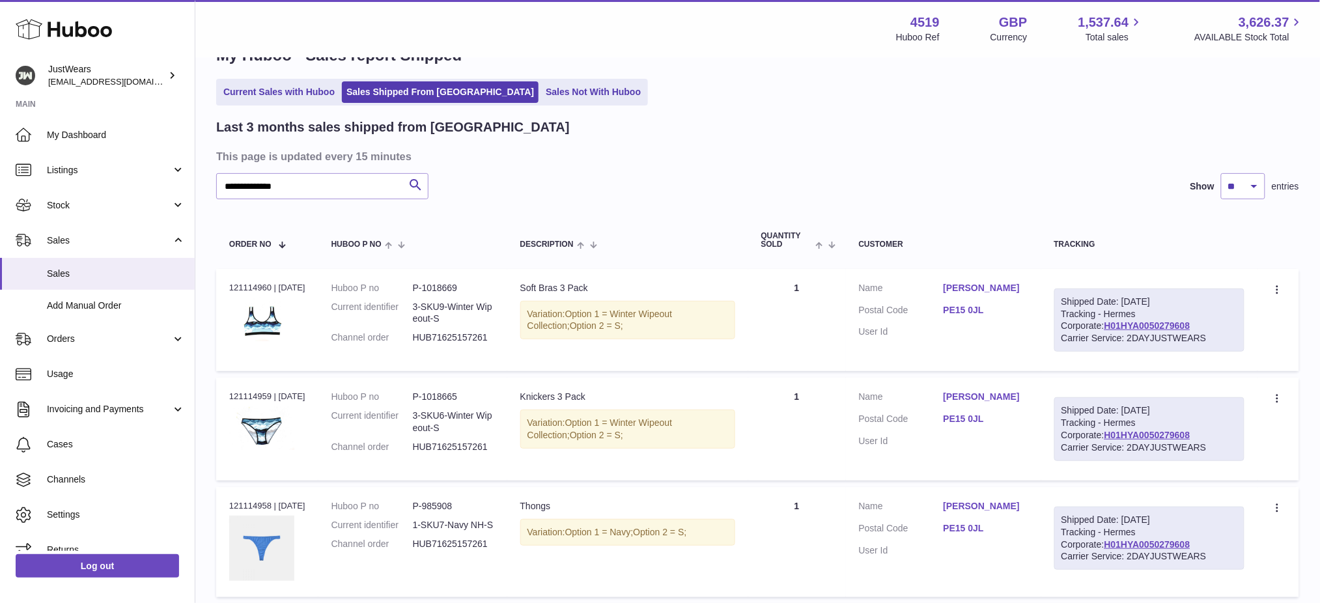
click at [228, 288] on td "Order no 121114960 | [DATE]" at bounding box center [267, 320] width 102 height 103
copy div "121114960"
drag, startPoint x: 299, startPoint y: 195, endPoint x: 0, endPoint y: 182, distance: 299.8
click at [0, 182] on div "Huboo JustWears [EMAIL_ADDRESS][DOMAIN_NAME] Main My Dashboard Listings Not wit…" at bounding box center [660, 566] width 1320 height 1213
paste input "*"
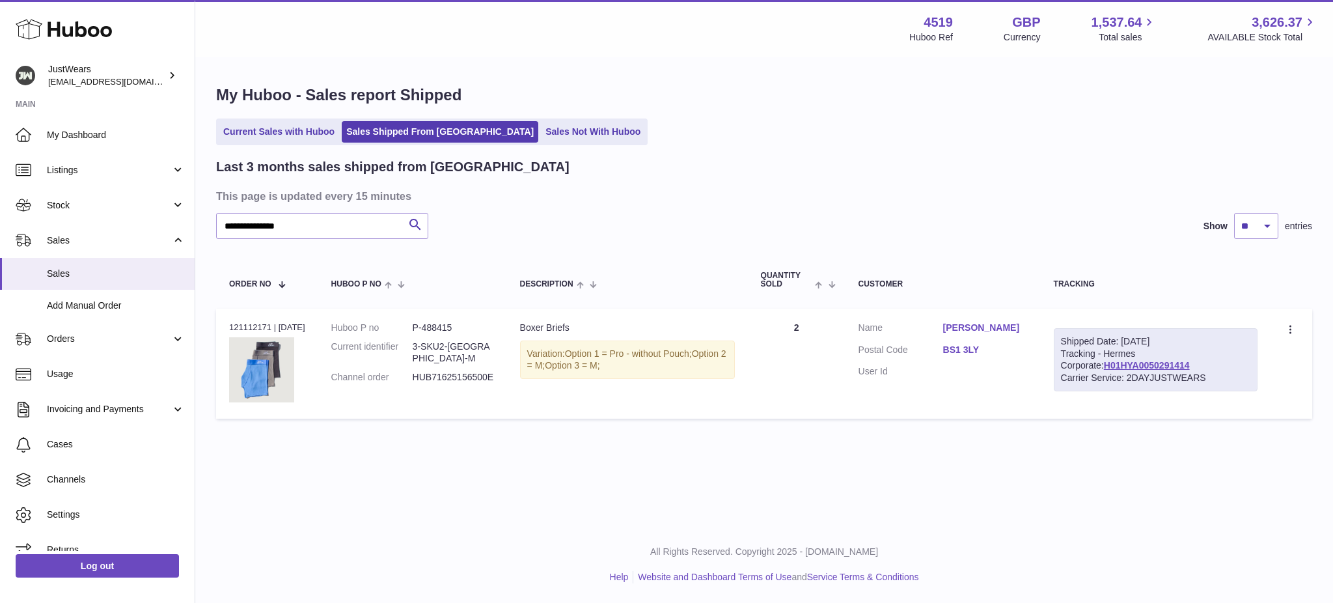
click at [244, 327] on div "Order no 121112171 | [DATE]" at bounding box center [267, 328] width 76 height 12
copy div "121112171"
drag, startPoint x: 150, startPoint y: 239, endPoint x: 121, endPoint y: 237, distance: 29.4
click at [127, 241] on div "Huboo JustWears [EMAIL_ADDRESS][DOMAIN_NAME] Main My Dashboard Listings Not wit…" at bounding box center [666, 301] width 1333 height 603
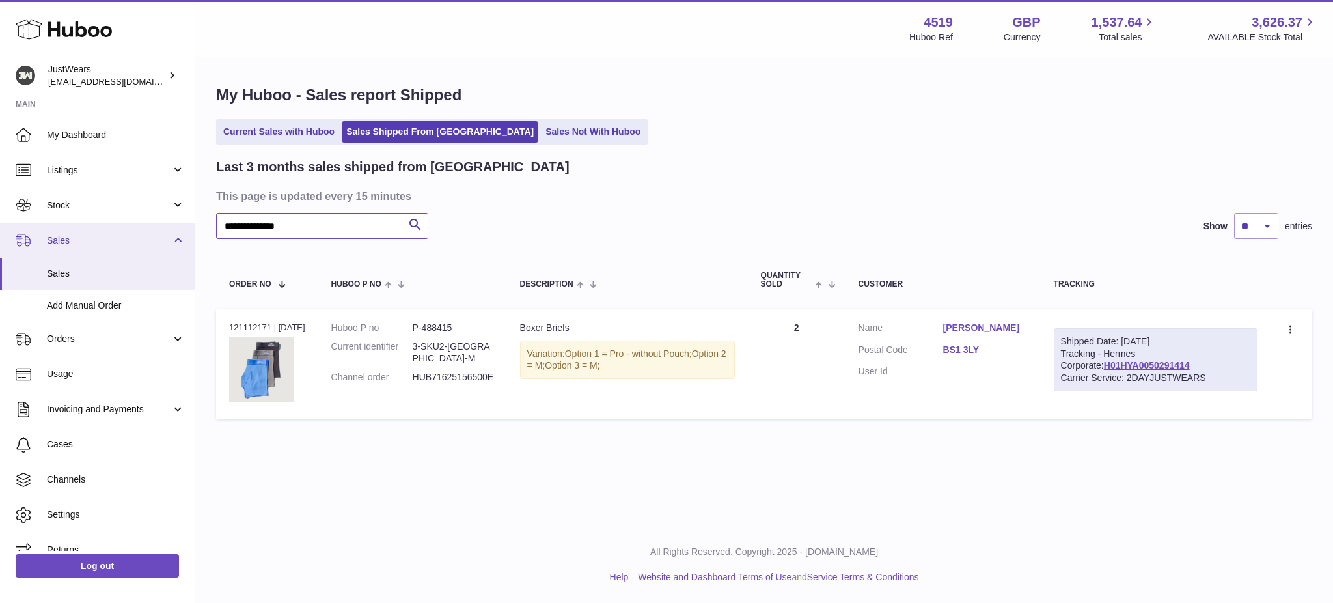
paste input "text"
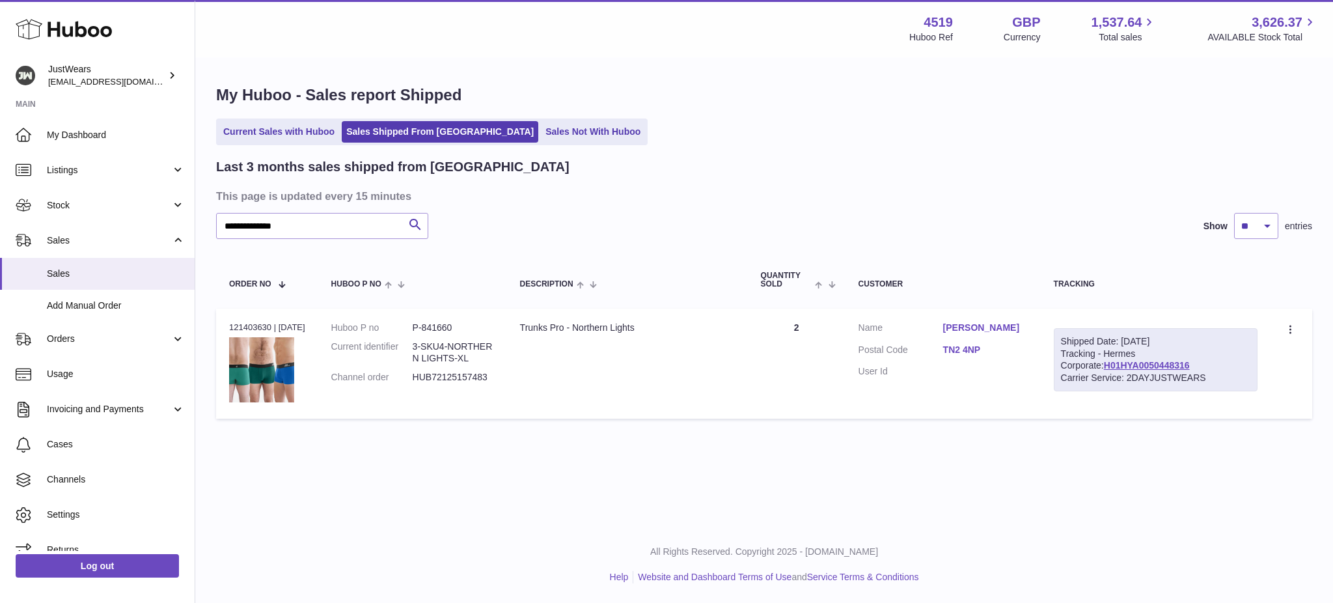
click at [240, 328] on div "Order no 121403630 | [DATE]" at bounding box center [267, 328] width 76 height 12
copy div "121403630"
drag, startPoint x: 168, startPoint y: 221, endPoint x: 1, endPoint y: 227, distance: 167.4
click at [0, 228] on div "Huboo JustWears [EMAIL_ADDRESS][DOMAIN_NAME] Main My Dashboard Listings Not wit…" at bounding box center [666, 301] width 1333 height 603
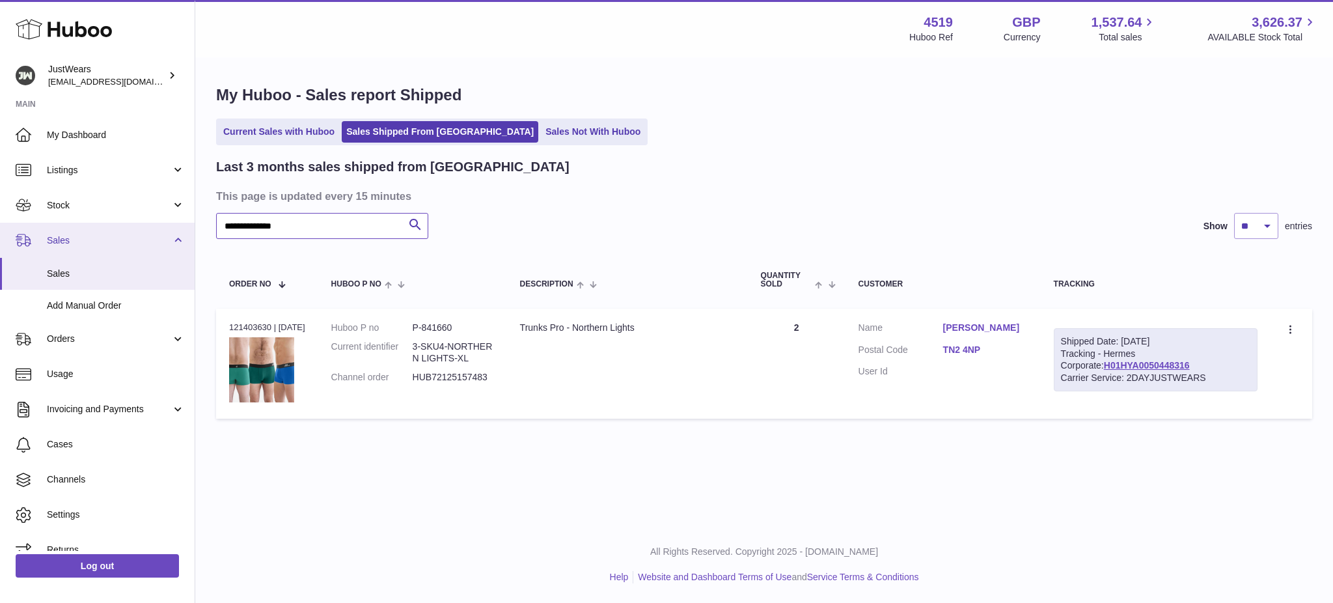
paste input "*******"
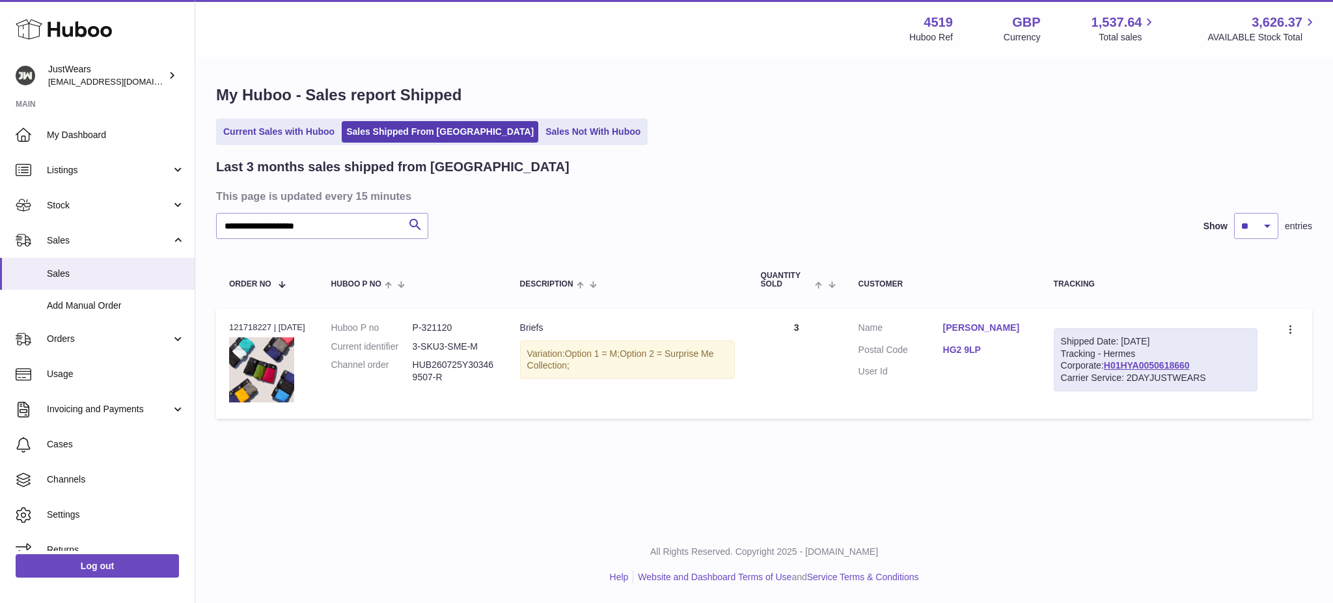
click at [251, 329] on div "Order no 121718227 | [DATE]" at bounding box center [267, 328] width 76 height 12
copy div "121718227"
drag, startPoint x: 338, startPoint y: 232, endPoint x: 0, endPoint y: 275, distance: 340.6
click at [0, 271] on div "Huboo JustWears [EMAIL_ADDRESS][DOMAIN_NAME] Main My Dashboard Listings Not wit…" at bounding box center [666, 301] width 1333 height 603
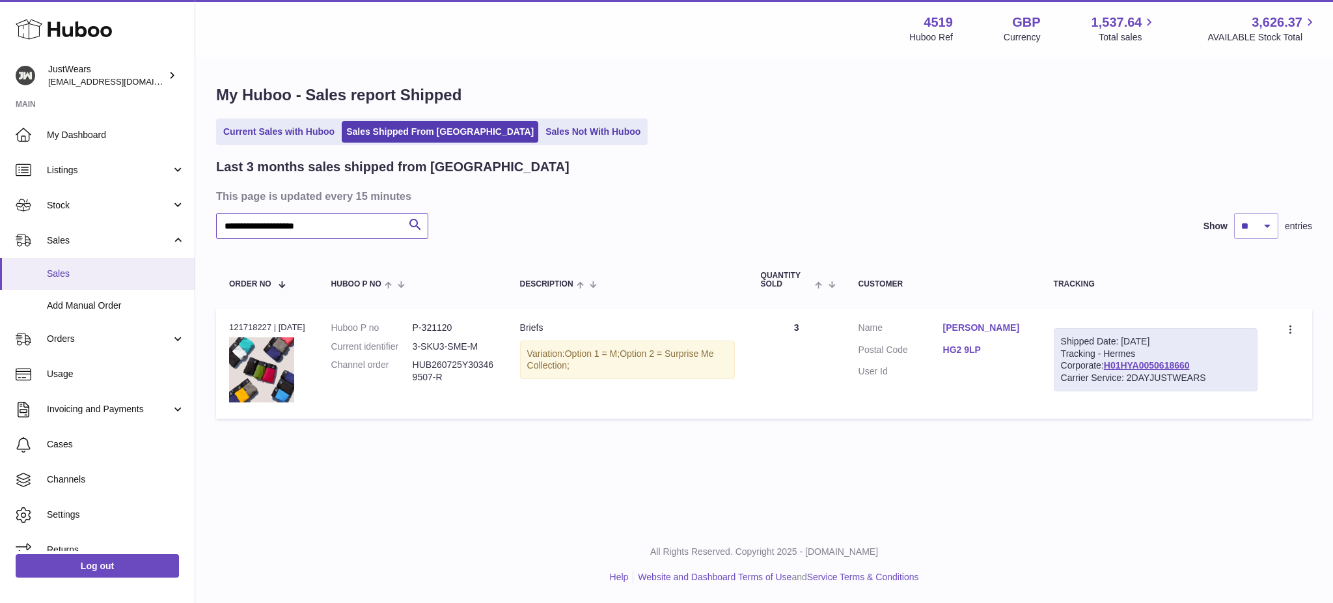
paste input "text"
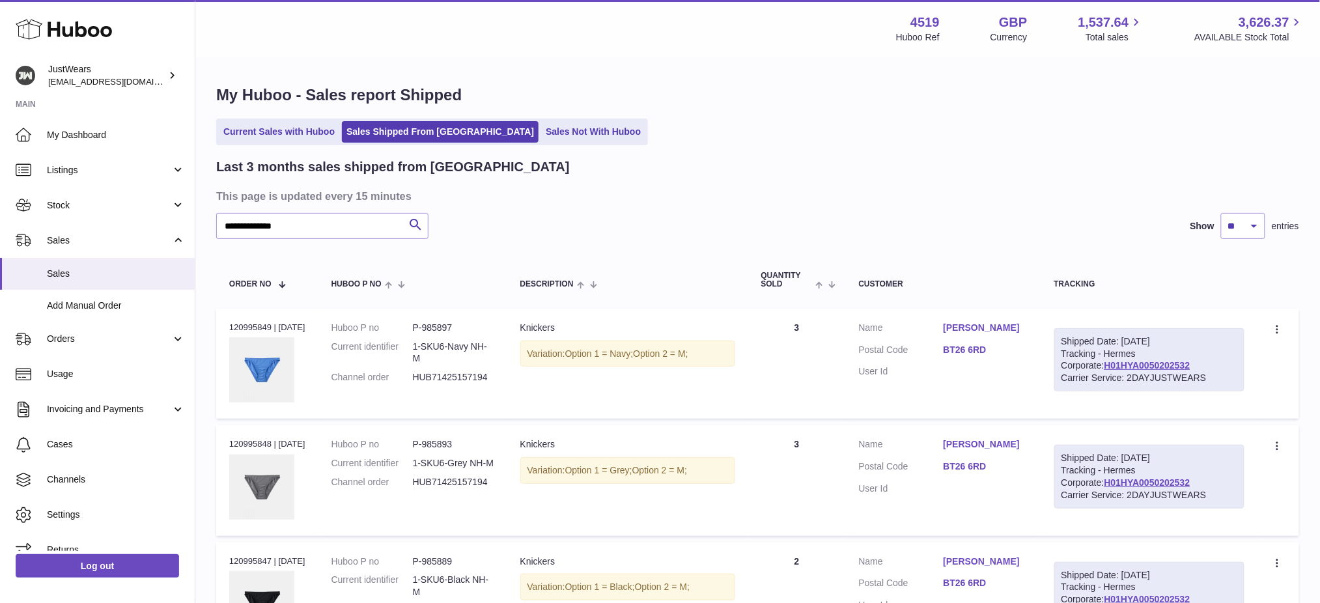
click at [249, 323] on div "Order no 120995849 | [DATE]" at bounding box center [267, 328] width 76 height 12
copy div "9"
click at [245, 325] on div "Order no 120995849 | [DATE]" at bounding box center [267, 328] width 76 height 12
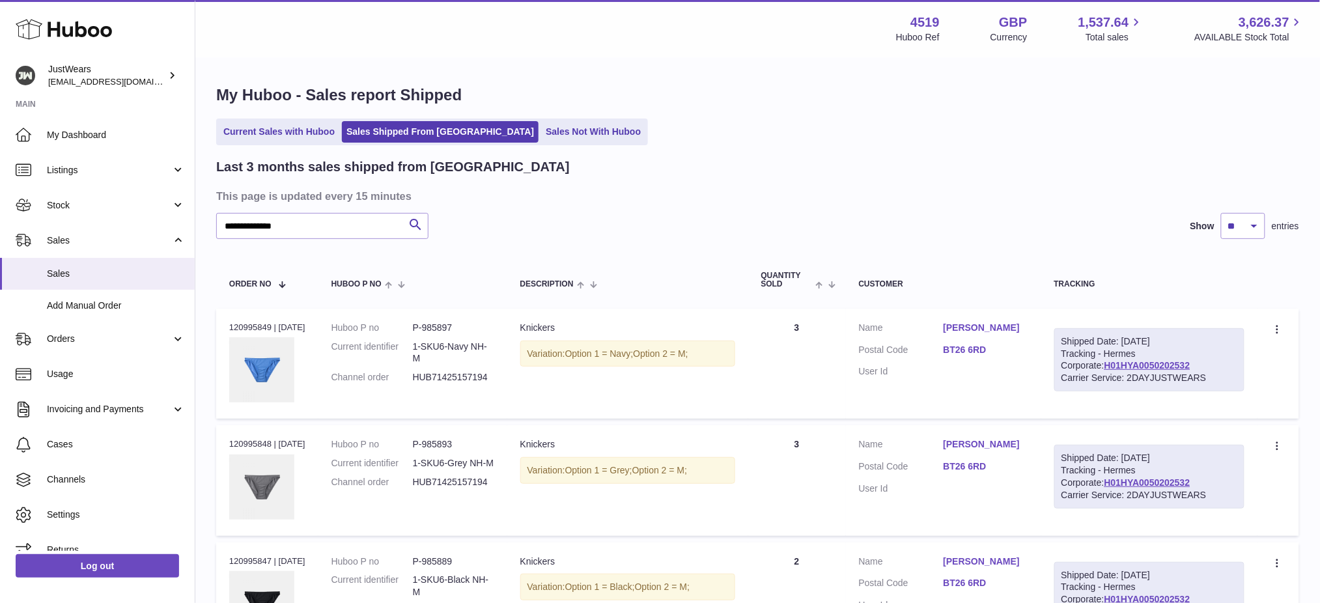
click at [237, 326] on div "Order no 120995849 | [DATE]" at bounding box center [267, 328] width 76 height 12
drag, startPoint x: 316, startPoint y: 236, endPoint x: 10, endPoint y: 211, distance: 307.0
click at [9, 212] on div "Huboo JustWears [EMAIL_ADDRESS][DOMAIN_NAME] Main My Dashboard Listings Not wit…" at bounding box center [660, 556] width 1320 height 1112
paste input "*"
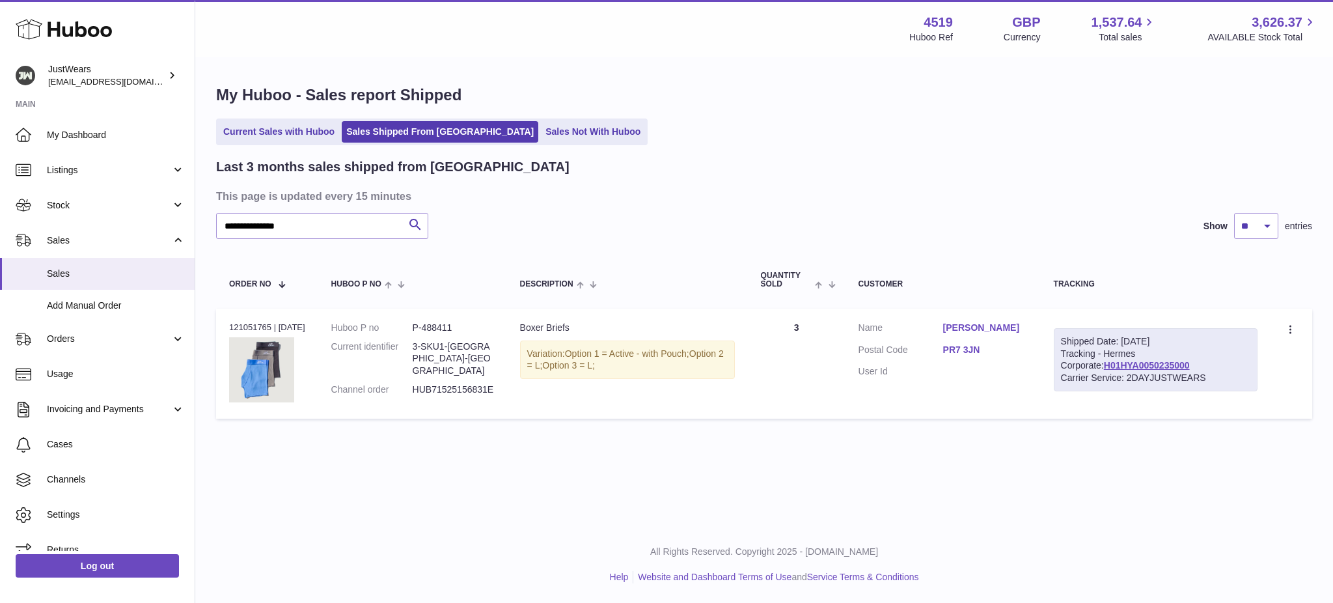
click at [241, 324] on div "Order no 121051765 | [DATE]" at bounding box center [267, 328] width 76 height 12
click at [240, 324] on div "Order no 121051765 | [DATE]" at bounding box center [267, 328] width 76 height 12
drag, startPoint x: 304, startPoint y: 228, endPoint x: 0, endPoint y: 99, distance: 330.5
click at [0, 133] on div "Huboo JustWears [EMAIL_ADDRESS][DOMAIN_NAME] Main My Dashboard Listings Not wit…" at bounding box center [666, 301] width 1333 height 603
paste input "text"
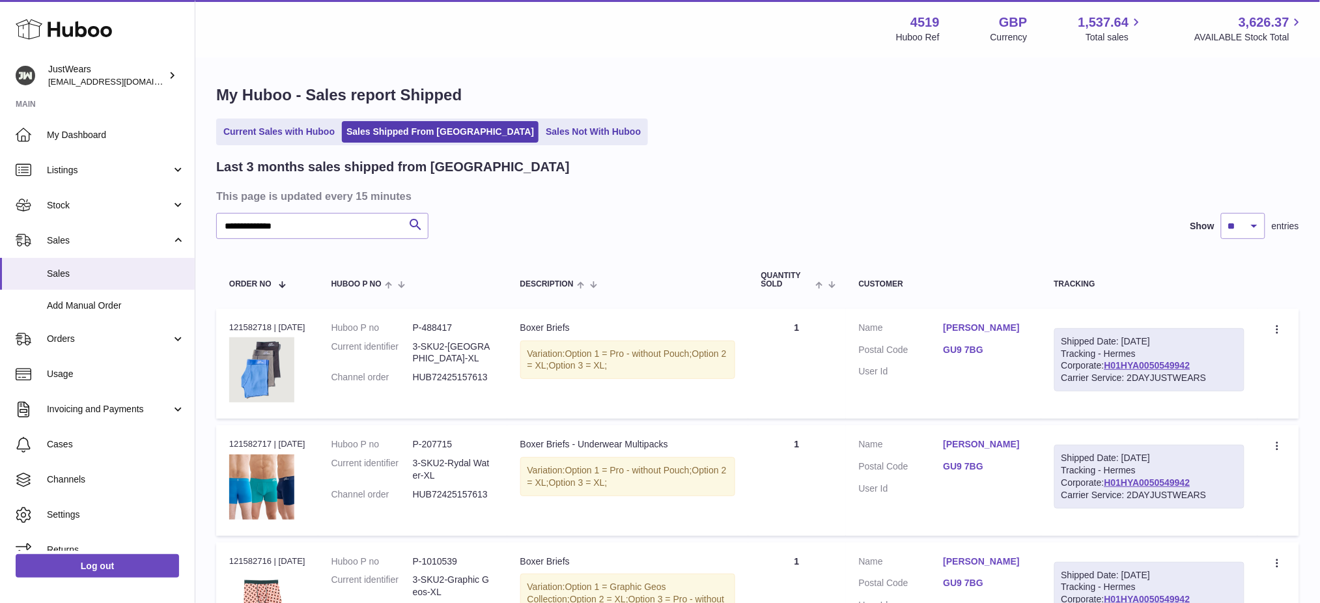
click at [247, 330] on div "Order no 121582718 | [DATE]" at bounding box center [267, 328] width 76 height 12
drag, startPoint x: 305, startPoint y: 227, endPoint x: 0, endPoint y: 218, distance: 304.8
click at [0, 222] on div "Huboo JustWears [EMAIL_ADDRESS][DOMAIN_NAME] Main My Dashboard Listings Not wit…" at bounding box center [660, 377] width 1320 height 754
paste input "text"
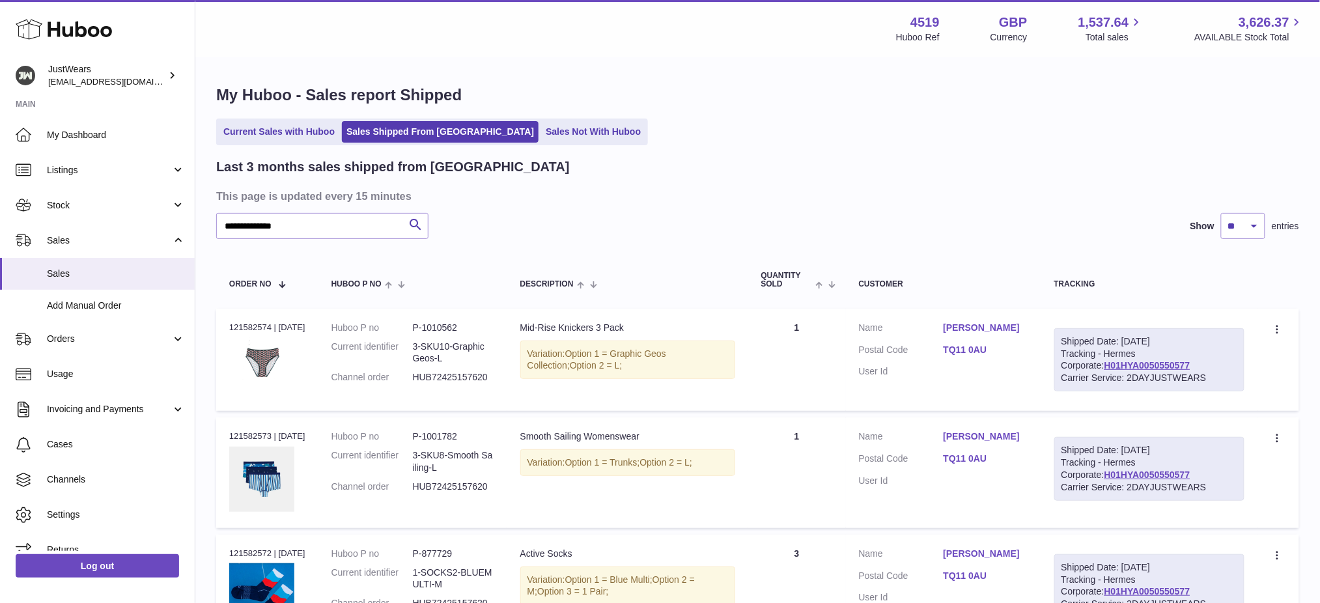
click at [236, 324] on div "Order no 121582574 | [DATE]" at bounding box center [267, 328] width 76 height 12
drag, startPoint x: 305, startPoint y: 227, endPoint x: 36, endPoint y: 182, distance: 272.6
click at [42, 186] on div "Huboo JustWears [EMAIL_ADDRESS][DOMAIN_NAME] Main My Dashboard Listings Not wit…" at bounding box center [660, 486] width 1320 height 973
paste input "text"
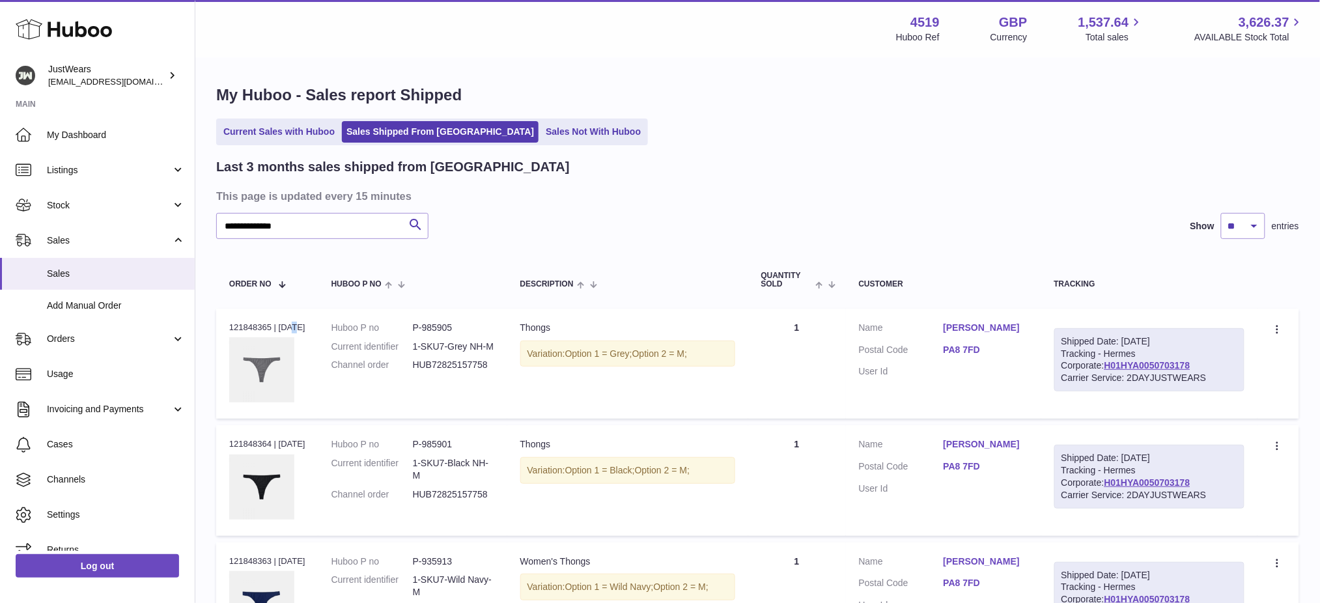
click at [236, 329] on div "Order no 121848365 | [DATE]" at bounding box center [267, 328] width 76 height 12
click at [236, 327] on div "Order no 121848365 | [DATE]" at bounding box center [267, 328] width 76 height 12
click at [235, 326] on div "Order no 121848365 | [DATE]" at bounding box center [267, 328] width 76 height 12
drag, startPoint x: 319, startPoint y: 225, endPoint x: 0, endPoint y: 202, distance: 319.7
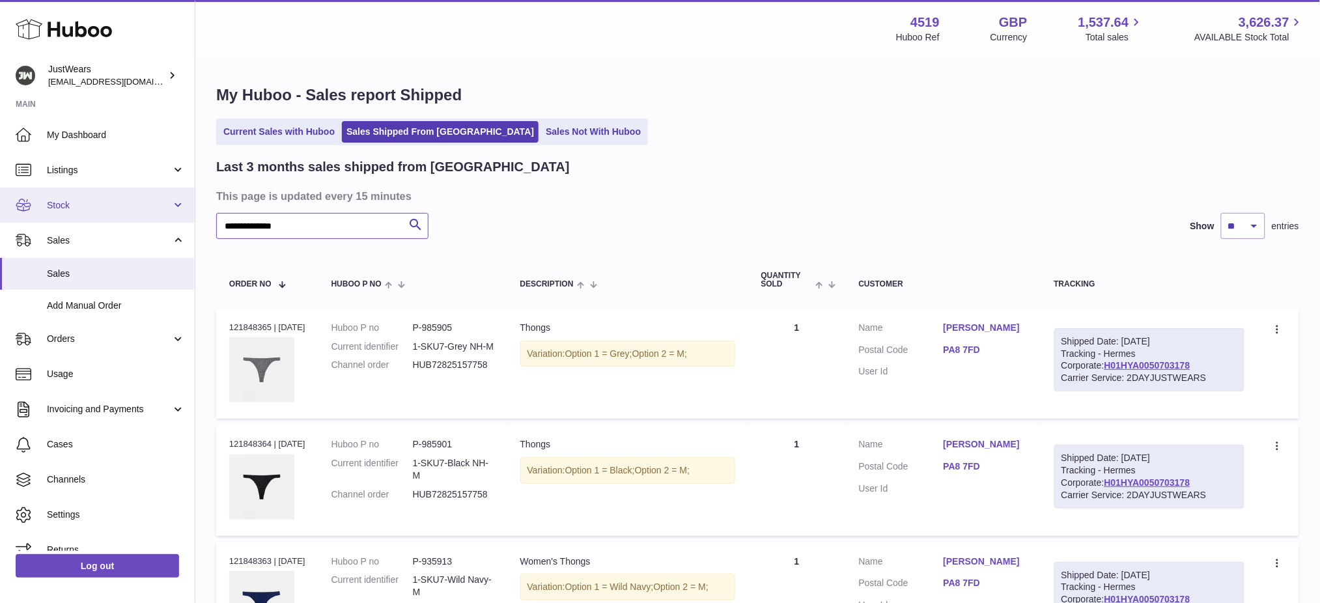
paste input "text"
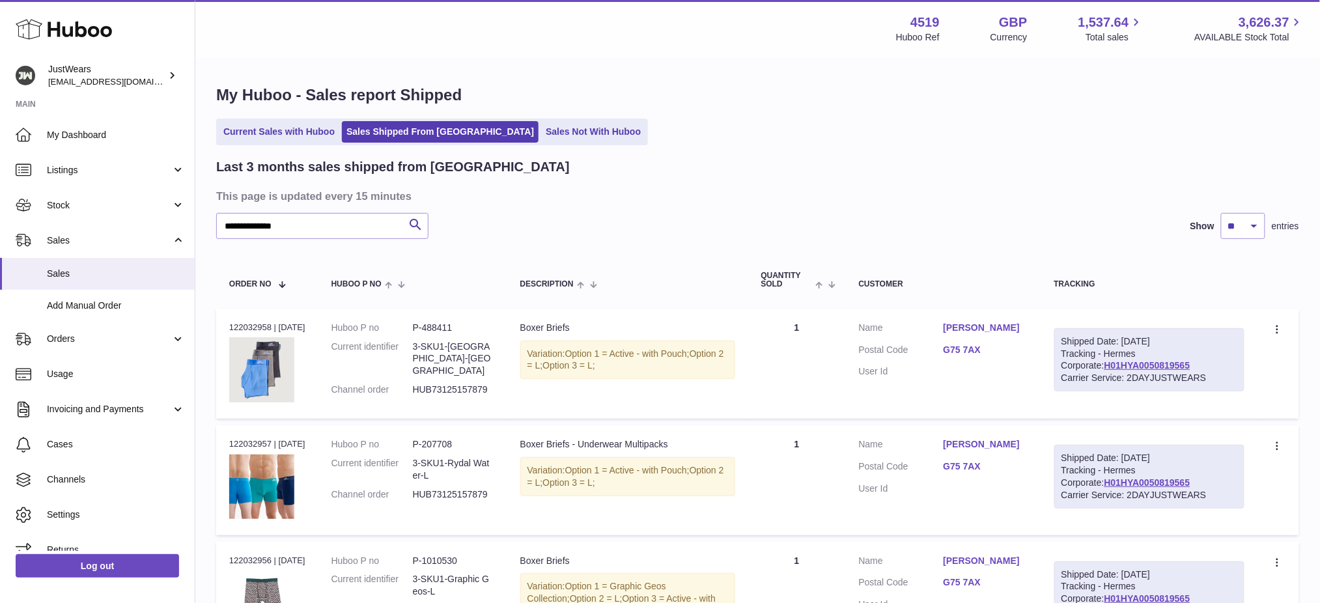
click at [245, 327] on div "Order no 122032958 | [DATE]" at bounding box center [267, 328] width 76 height 12
click at [246, 327] on div "Order no 122032958 | [DATE]" at bounding box center [267, 328] width 76 height 12
drag, startPoint x: 311, startPoint y: 227, endPoint x: 0, endPoint y: 165, distance: 317.3
click at [0, 169] on div "Huboo JustWears [EMAIL_ADDRESS][DOMAIN_NAME] Main My Dashboard Listings Not wit…" at bounding box center [660, 432] width 1320 height 864
paste input "text"
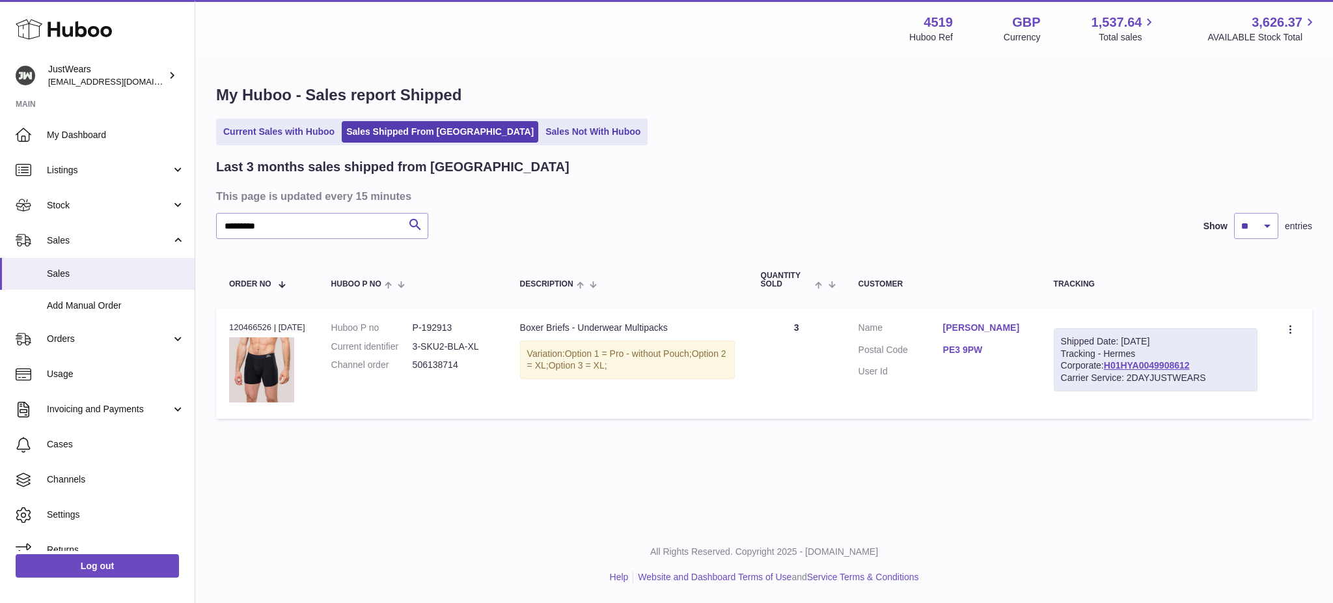
click at [238, 324] on div "Order no 120466526 | [DATE]" at bounding box center [267, 328] width 76 height 12
click at [237, 324] on div "Order no 120466526 | [DATE]" at bounding box center [267, 328] width 76 height 12
drag, startPoint x: 303, startPoint y: 226, endPoint x: 0, endPoint y: 196, distance: 304.2
click at [0, 199] on div "Huboo JustWears [EMAIL_ADDRESS][DOMAIN_NAME] Main My Dashboard Listings Not wit…" at bounding box center [666, 301] width 1333 height 603
paste input "text"
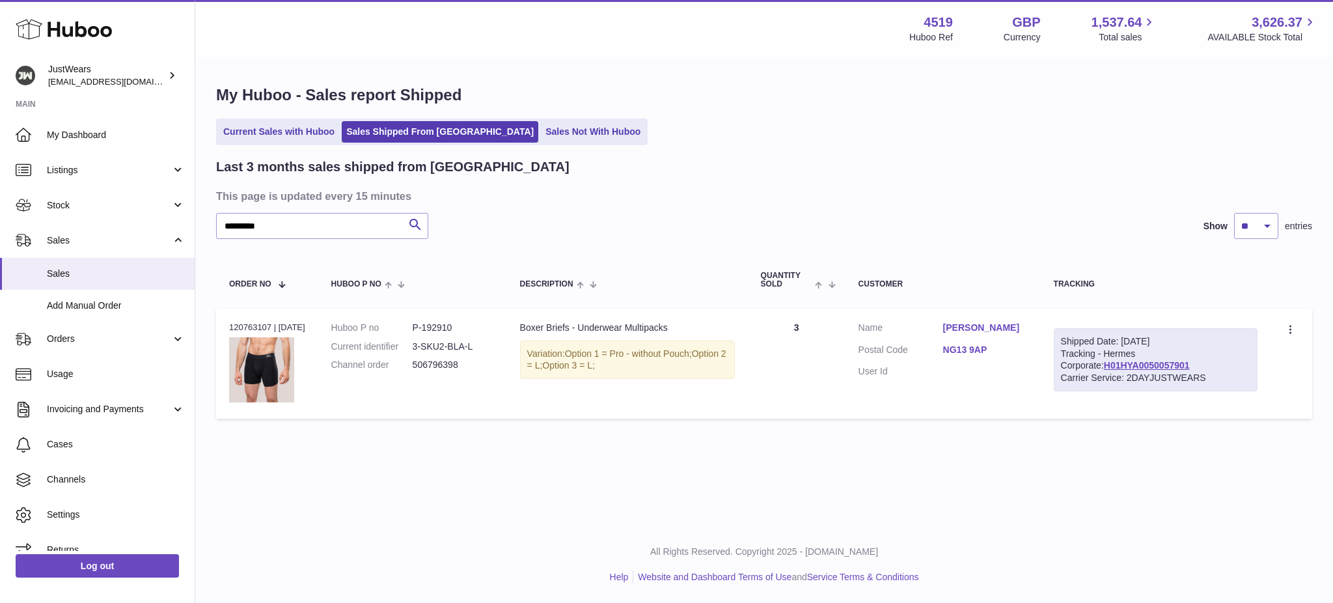
click at [256, 327] on div "Order no 120763107 | [DATE]" at bounding box center [267, 328] width 76 height 12
drag, startPoint x: 100, startPoint y: 223, endPoint x: 0, endPoint y: 215, distance: 99.9
click at [11, 213] on div "Huboo JustWears [EMAIL_ADDRESS][DOMAIN_NAME] Main My Dashboard Listings Not wit…" at bounding box center [666, 301] width 1333 height 603
paste input "text"
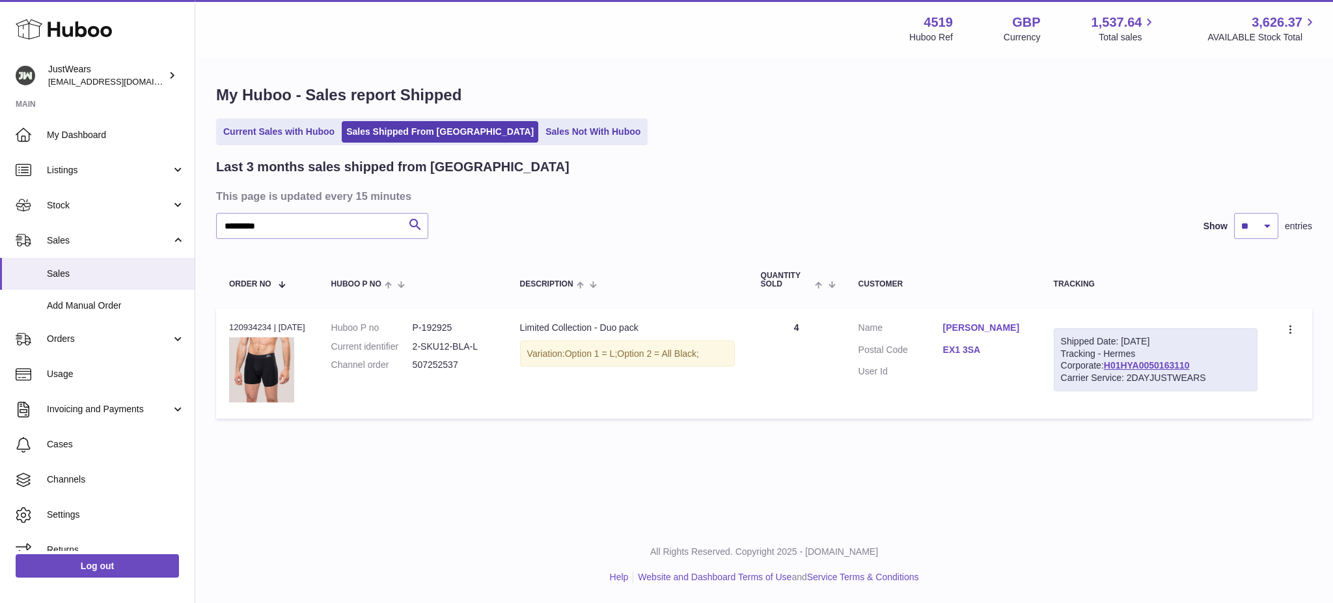
click at [245, 324] on div "Order no 120934234 | [DATE]" at bounding box center [267, 328] width 76 height 12
drag, startPoint x: 290, startPoint y: 225, endPoint x: 11, endPoint y: 240, distance: 279.7
click at [35, 230] on div "Huboo JustWears [EMAIL_ADDRESS][DOMAIN_NAME] Main My Dashboard Listings Not wit…" at bounding box center [666, 301] width 1333 height 603
paste input "text"
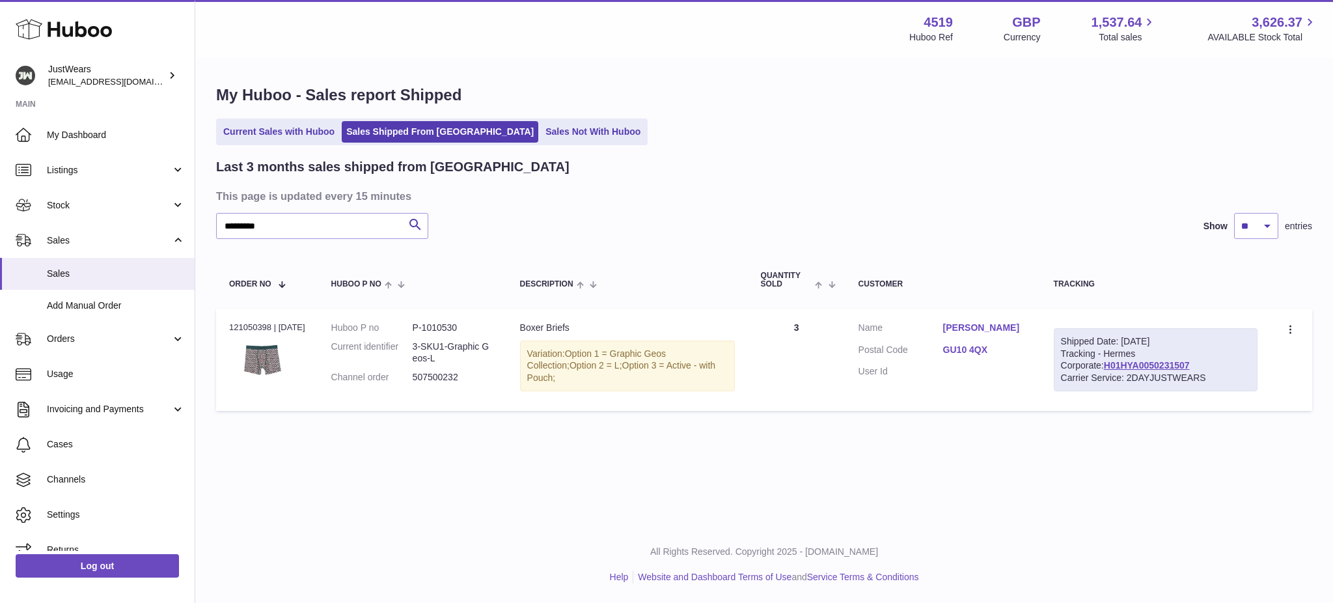
click at [255, 322] on div "Order no 121050398 | [DATE]" at bounding box center [267, 328] width 76 height 12
drag, startPoint x: 214, startPoint y: 219, endPoint x: 152, endPoint y: 218, distance: 61.9
click at [148, 219] on div "Huboo JustWears [EMAIL_ADDRESS][DOMAIN_NAME] Main My Dashboard Listings Not wit…" at bounding box center [666, 301] width 1333 height 603
drag, startPoint x: 240, startPoint y: 232, endPoint x: 152, endPoint y: 223, distance: 88.4
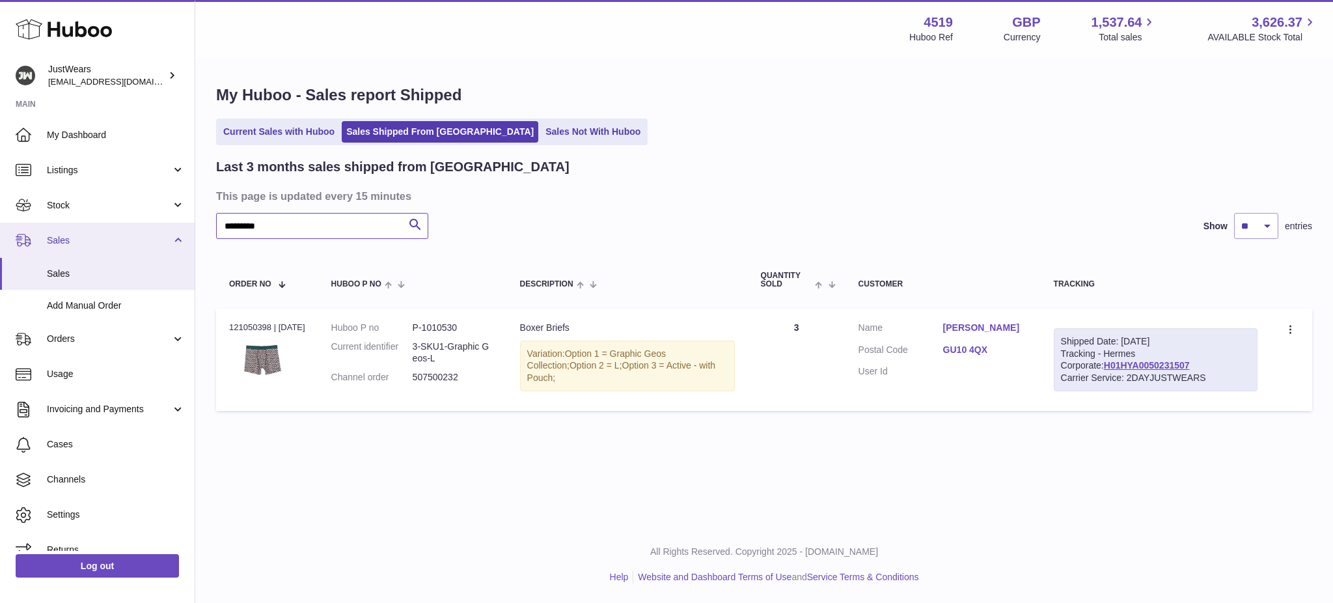
click at [156, 223] on div "Huboo JustWears [EMAIL_ADDRESS][DOMAIN_NAME] Main My Dashboard Listings Not wit…" at bounding box center [666, 301] width 1333 height 603
paste input "text"
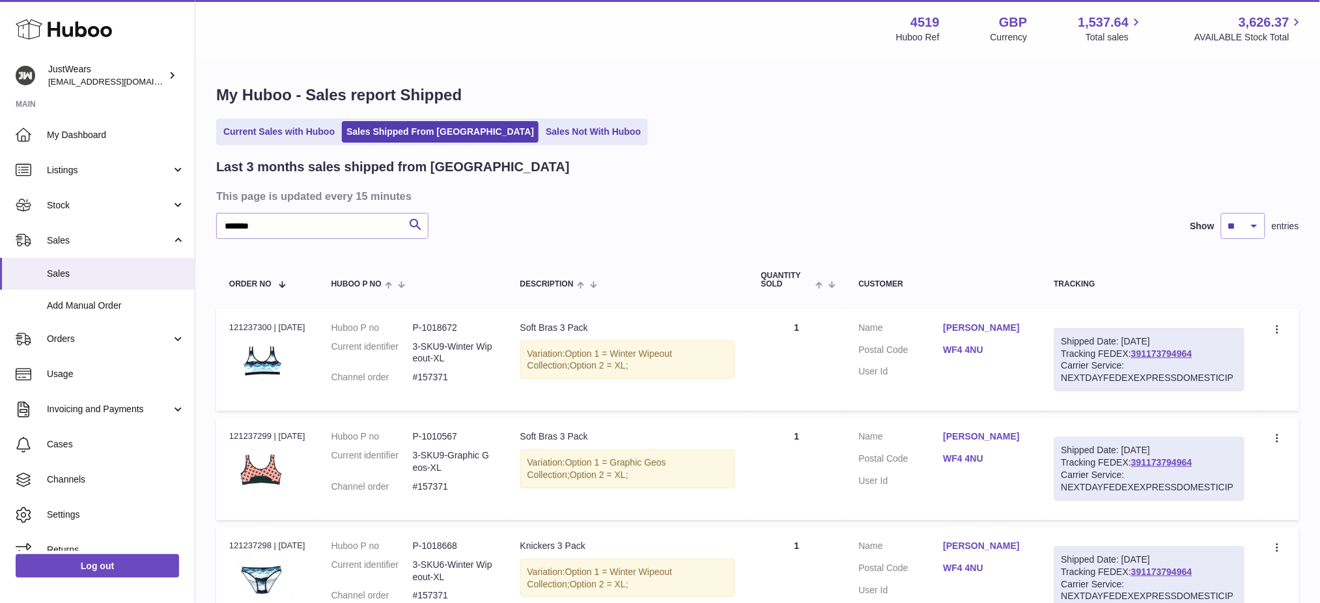
click at [243, 325] on div "Order no 121237300 | [DATE]" at bounding box center [267, 328] width 76 height 12
drag, startPoint x: 288, startPoint y: 227, endPoint x: 0, endPoint y: 202, distance: 289.4
click at [0, 199] on div "Huboo JustWears [EMAIL_ADDRESS][DOMAIN_NAME] Main My Dashboard Listings Not wit…" at bounding box center [660, 540] width 1320 height 1081
paste input "*********"
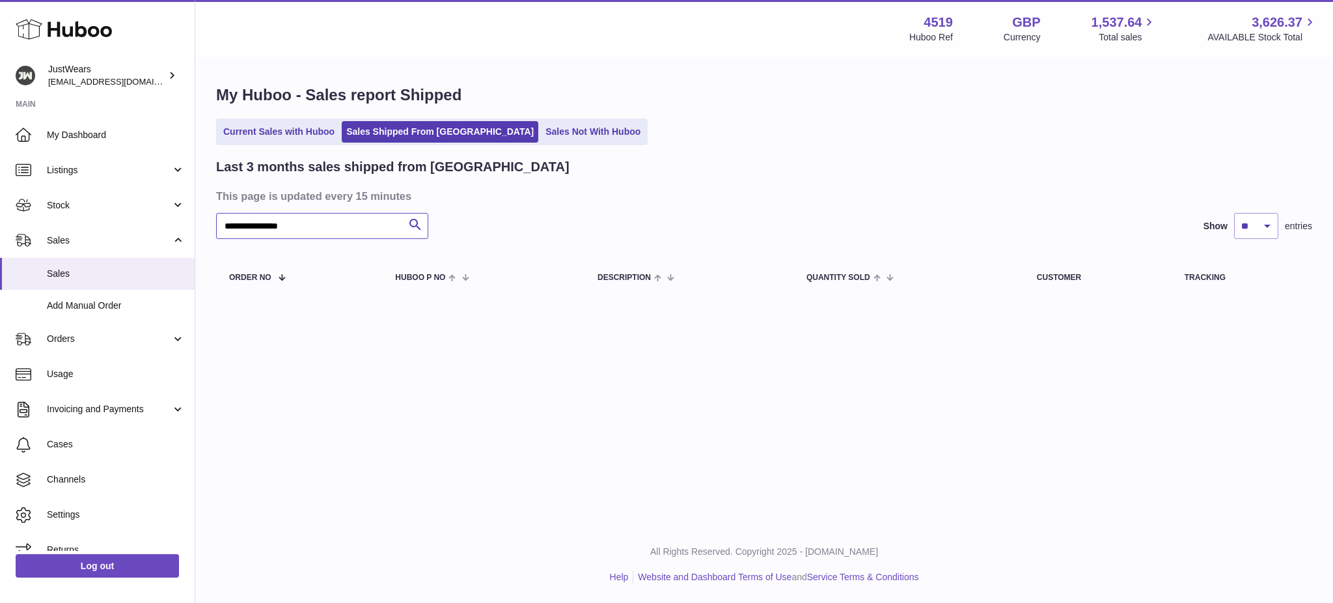
click at [227, 223] on input "**********" at bounding box center [322, 226] width 212 height 26
drag, startPoint x: 339, startPoint y: 228, endPoint x: 0, endPoint y: 189, distance: 340.8
click at [0, 192] on div "Huboo JustWears [EMAIL_ADDRESS][DOMAIN_NAME] Main My Dashboard Listings Not wit…" at bounding box center [666, 301] width 1333 height 603
paste input "text"
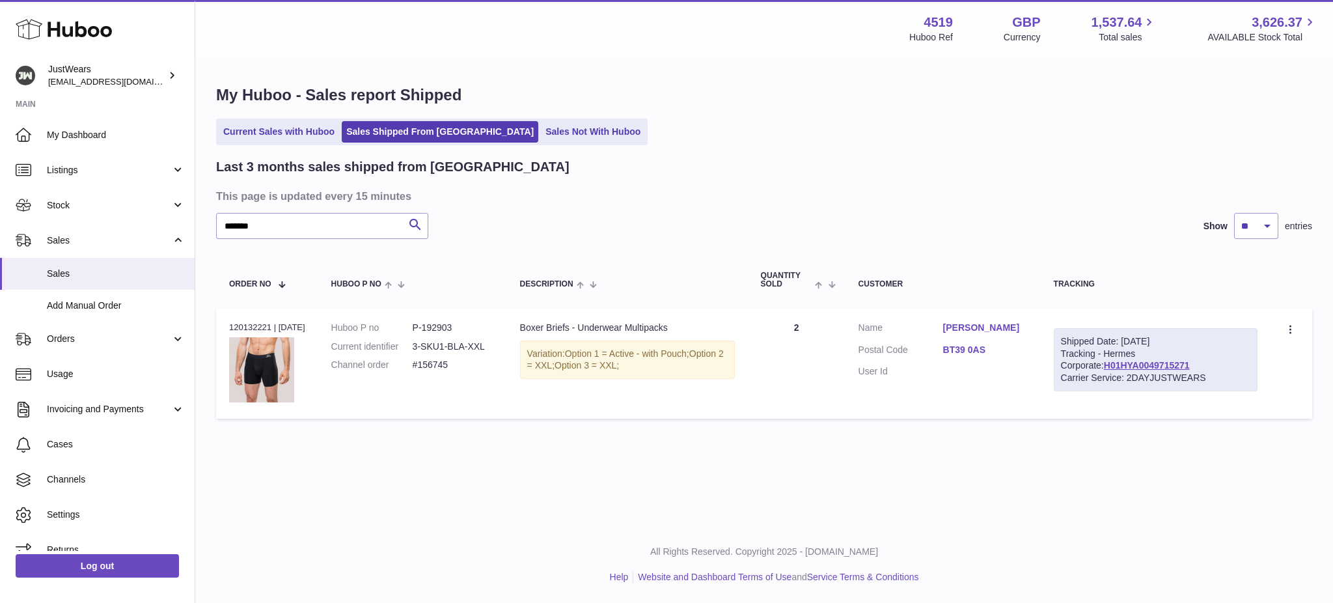
click at [240, 326] on div "Order no 120132221 | [DATE]" at bounding box center [267, 328] width 76 height 12
drag, startPoint x: 160, startPoint y: 240, endPoint x: 0, endPoint y: 215, distance: 162.1
click at [0, 215] on div "Huboo JustWears [EMAIL_ADDRESS][DOMAIN_NAME] Main My Dashboard Listings Not wit…" at bounding box center [666, 301] width 1333 height 603
paste input "text"
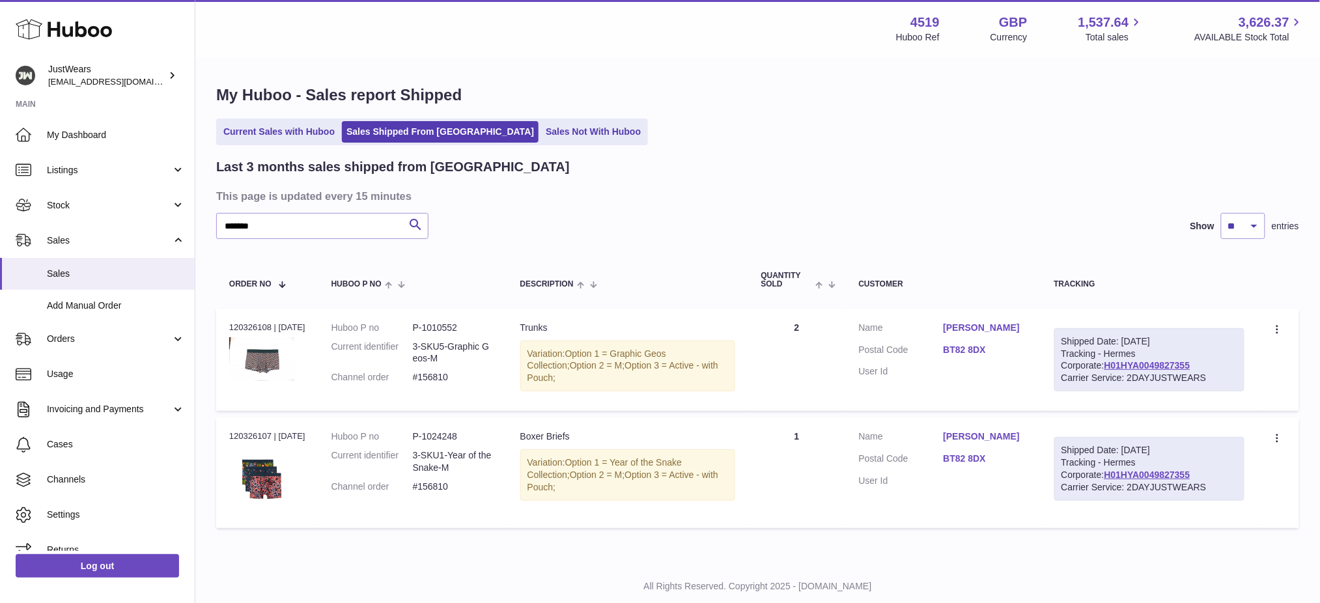
click at [230, 330] on div "Order no 120326108 | [DATE]" at bounding box center [267, 328] width 76 height 12
drag, startPoint x: 270, startPoint y: 224, endPoint x: 0, endPoint y: 191, distance: 271.5
click at [0, 203] on div "Huboo JustWears [EMAIL_ADDRESS][DOMAIN_NAME] Main My Dashboard Listings Not wit…" at bounding box center [660, 318] width 1320 height 637
paste input "text"
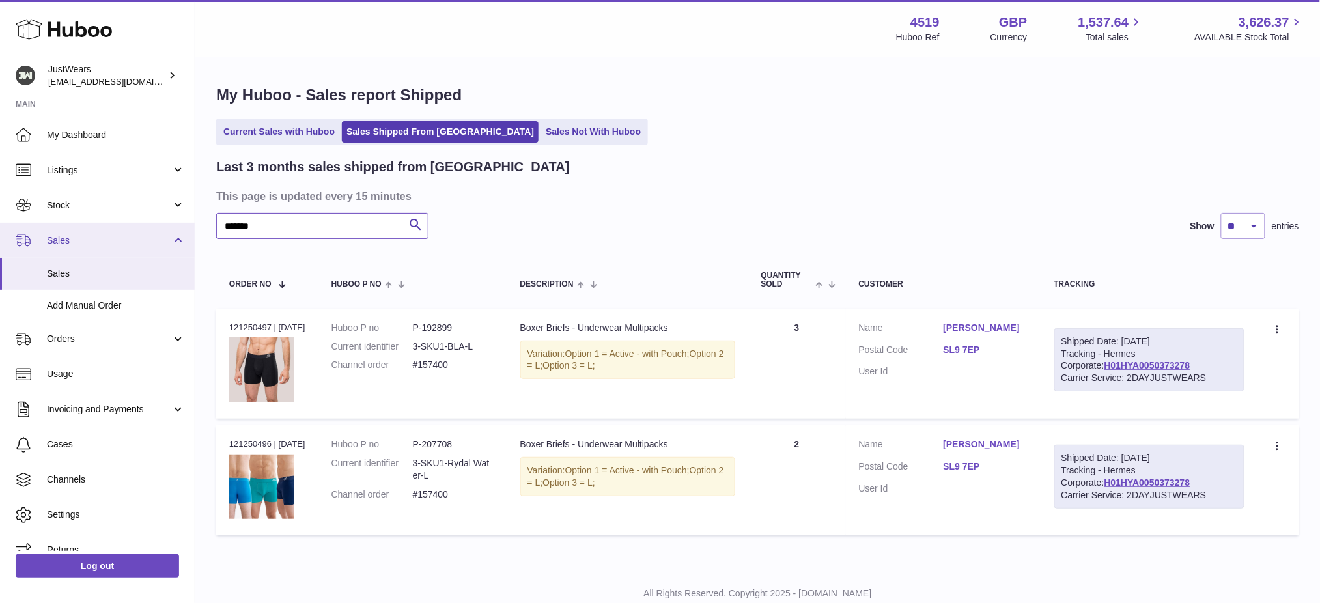
drag, startPoint x: 292, startPoint y: 225, endPoint x: 0, endPoint y: 242, distance: 292.8
click at [20, 241] on div "Huboo JustWears [EMAIL_ADDRESS][DOMAIN_NAME] Main My Dashboard Listings Not wit…" at bounding box center [660, 322] width 1320 height 644
paste input "text"
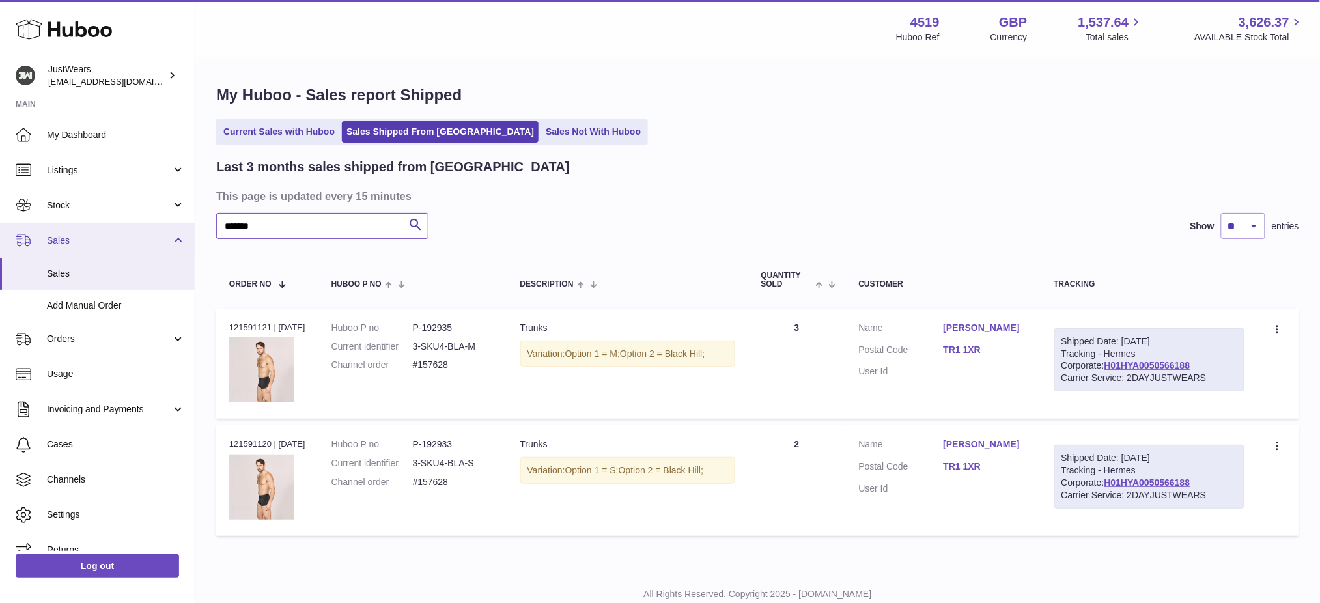
drag, startPoint x: 308, startPoint y: 223, endPoint x: 0, endPoint y: 233, distance: 308.1
click at [0, 238] on div "Huboo JustWears [EMAIL_ADDRESS][DOMAIN_NAME] Main My Dashboard Listings Not wit…" at bounding box center [660, 322] width 1320 height 644
paste input "text"
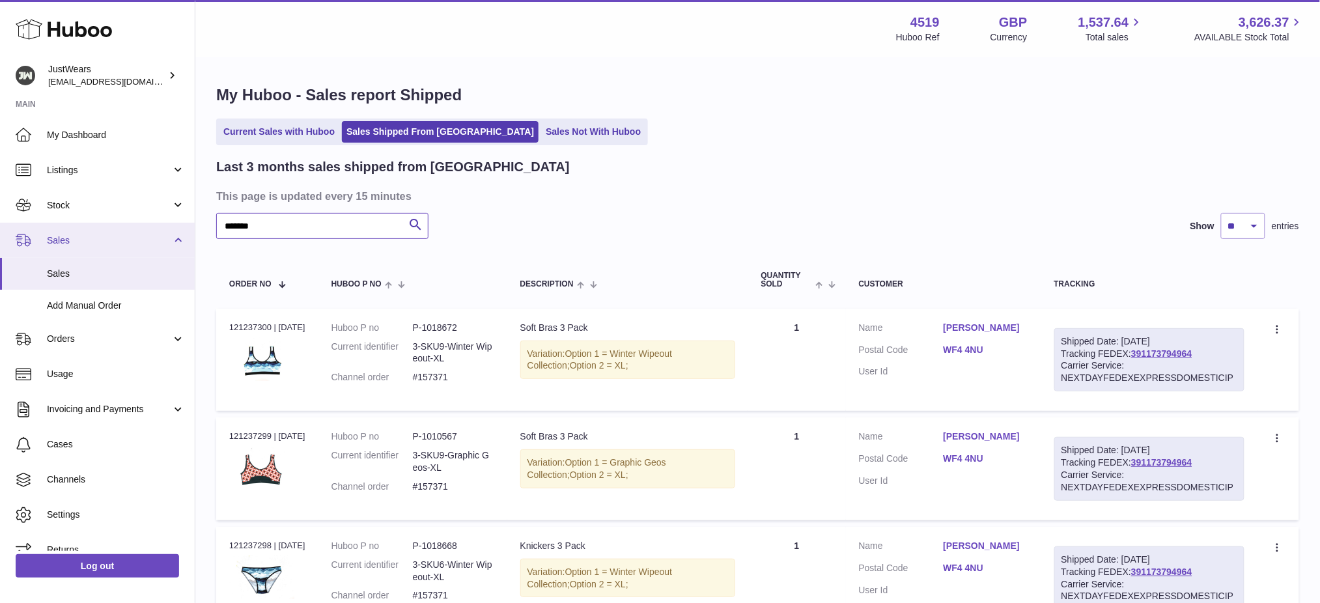
drag, startPoint x: 278, startPoint y: 228, endPoint x: 161, endPoint y: 228, distance: 116.5
click at [162, 227] on div "Huboo JustWears [EMAIL_ADDRESS][DOMAIN_NAME] Main My Dashboard Listings Not wit…" at bounding box center [660, 540] width 1320 height 1081
paste input "**********"
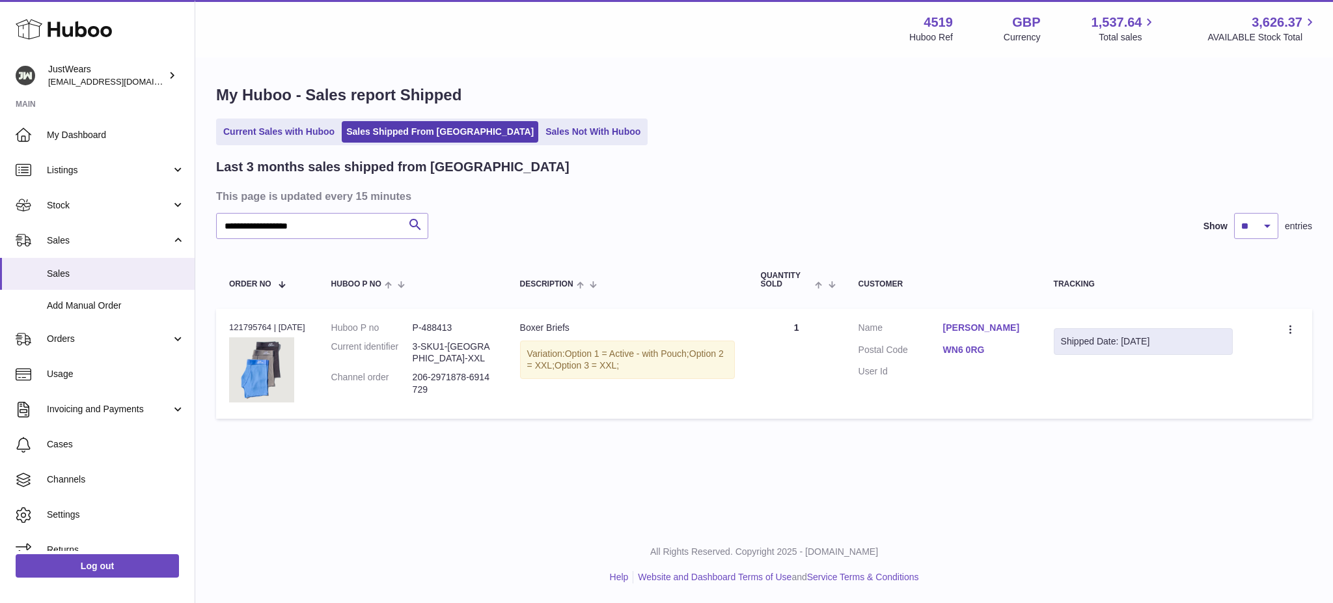
click at [257, 325] on div "Order no 121795764 | [DATE]" at bounding box center [267, 328] width 76 height 12
click at [447, 328] on dd "P-488413" at bounding box center [453, 328] width 81 height 12
click at [85, 219] on div "Huboo JustWears [EMAIL_ADDRESS][DOMAIN_NAME] Main My Dashboard Listings Not wit…" at bounding box center [666, 301] width 1333 height 603
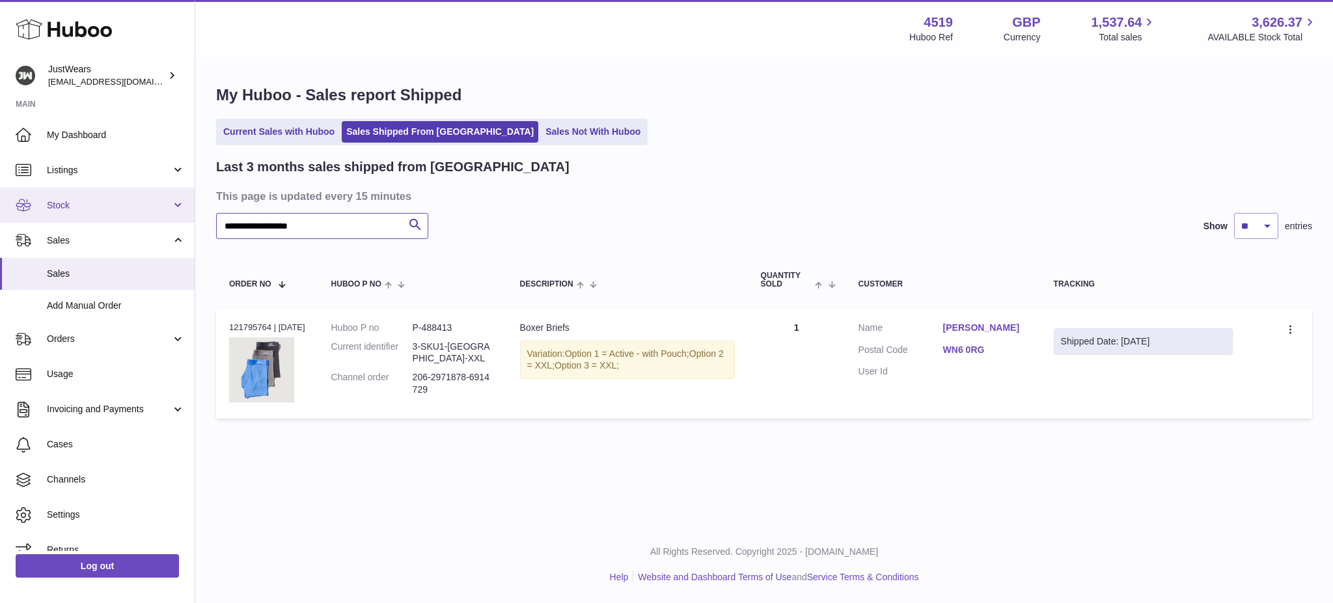
paste input "text"
type input "*******"
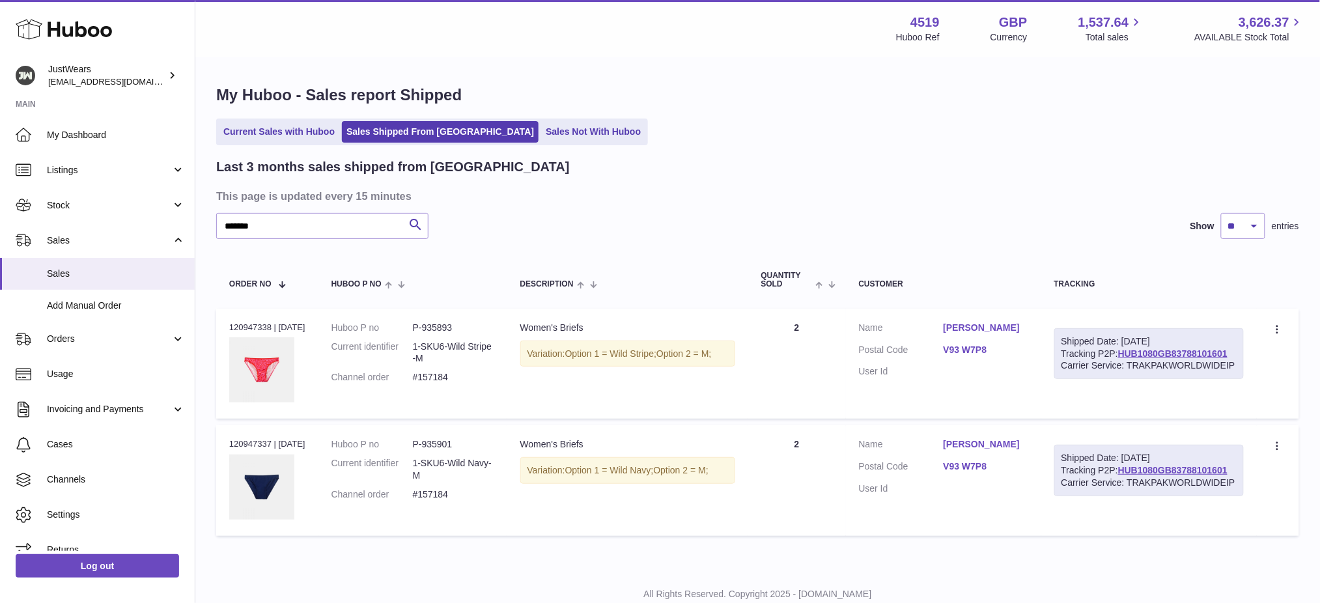
click at [247, 324] on div "Order no 120947338 | [DATE]" at bounding box center [267, 328] width 76 height 12
click at [247, 325] on div "Order no 120947338 | [DATE]" at bounding box center [267, 328] width 76 height 12
